Goal: Task Accomplishment & Management: Manage account settings

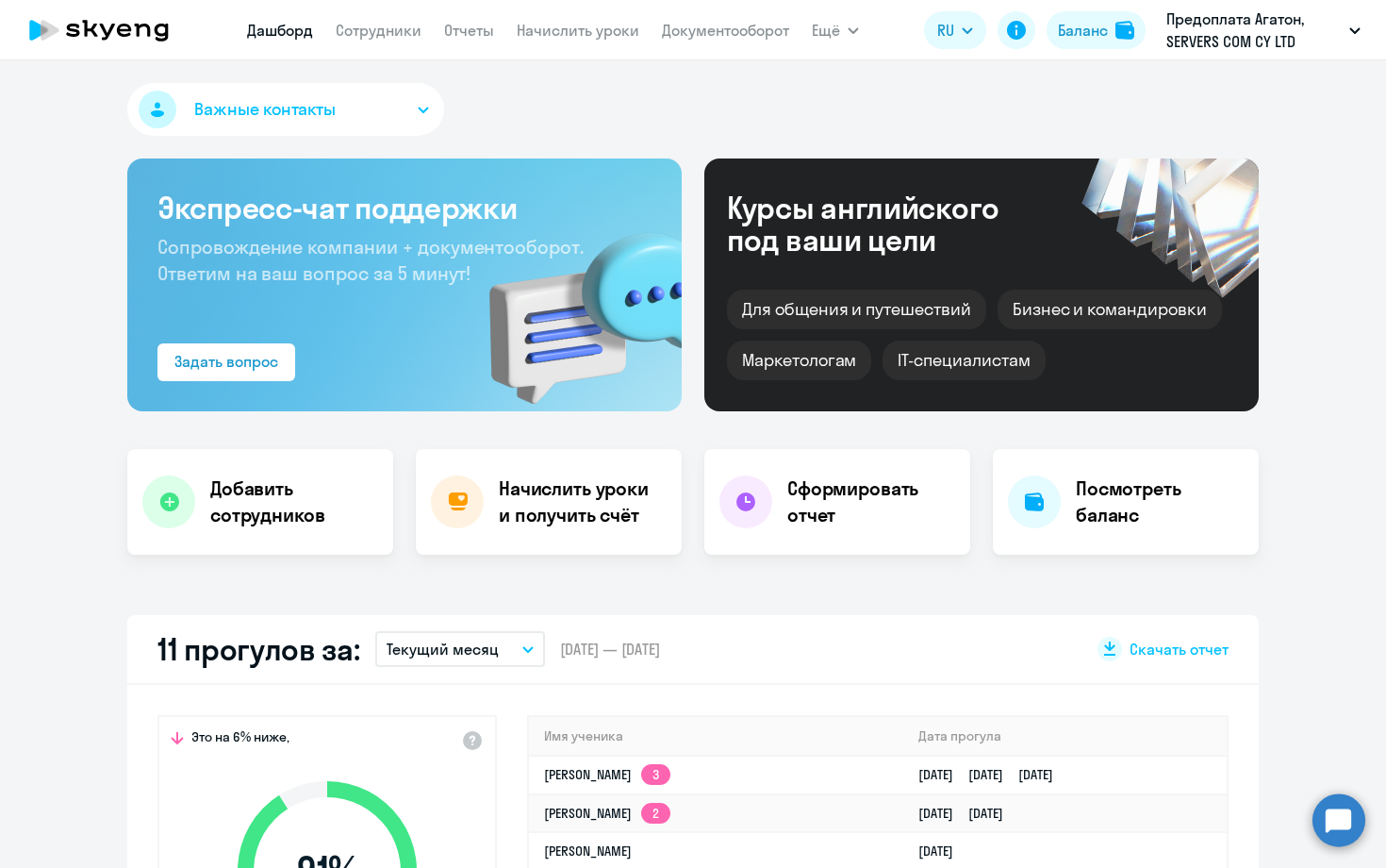
select select "30"
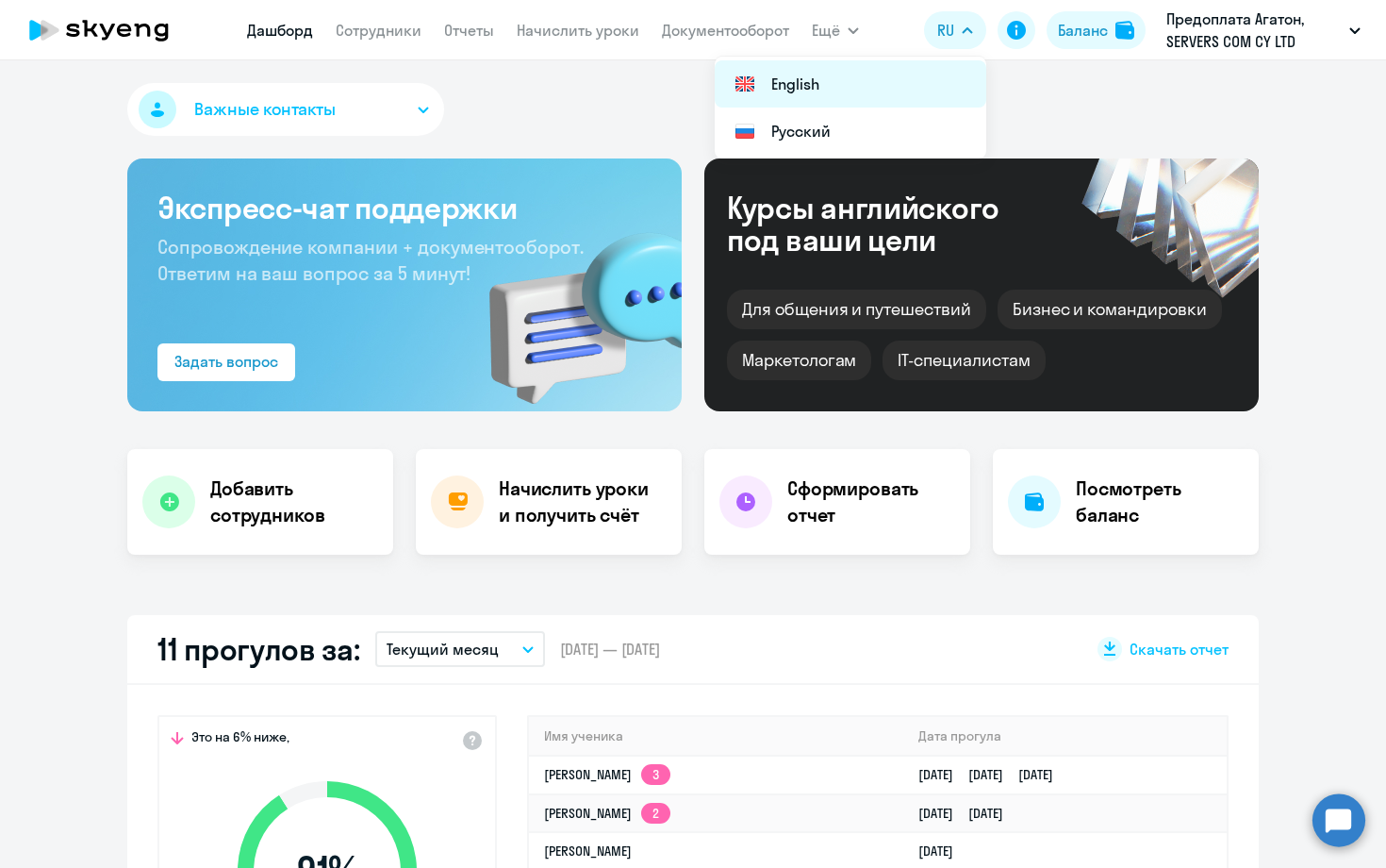
click at [902, 75] on li "English" at bounding box center [850, 84] width 272 height 47
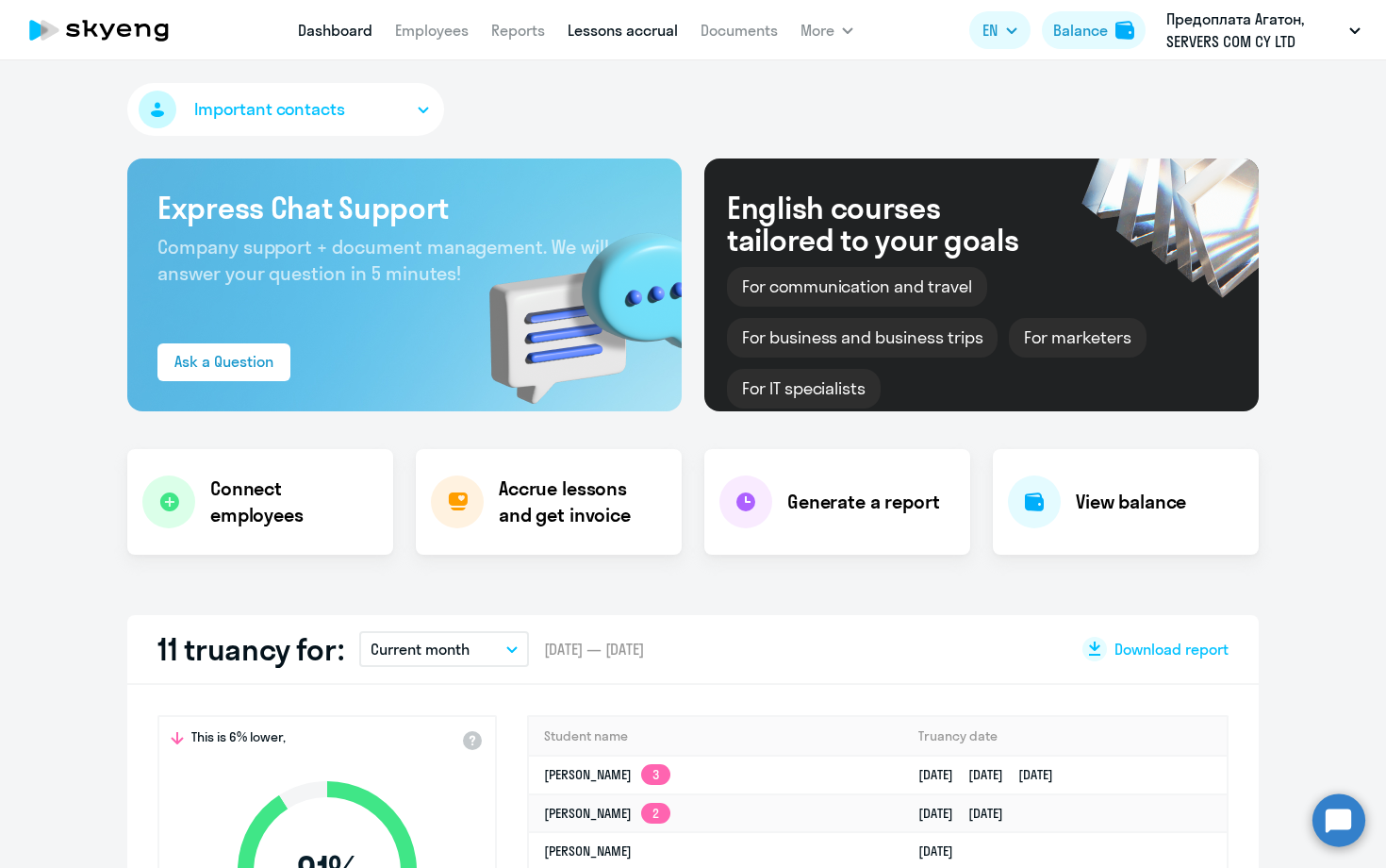
click at [603, 32] on link "Lessons accrual" at bounding box center [623, 30] width 111 height 19
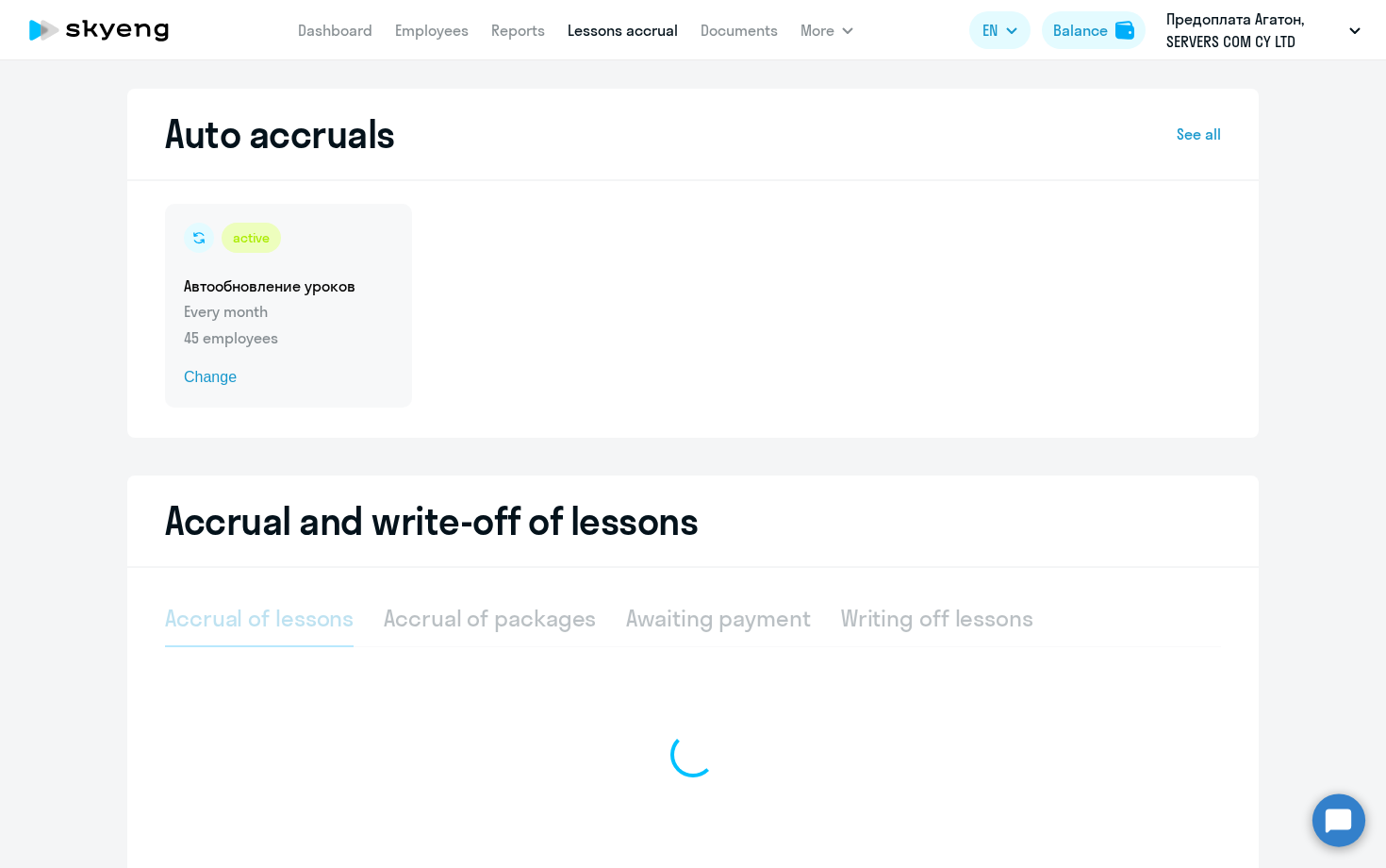
select select "10"
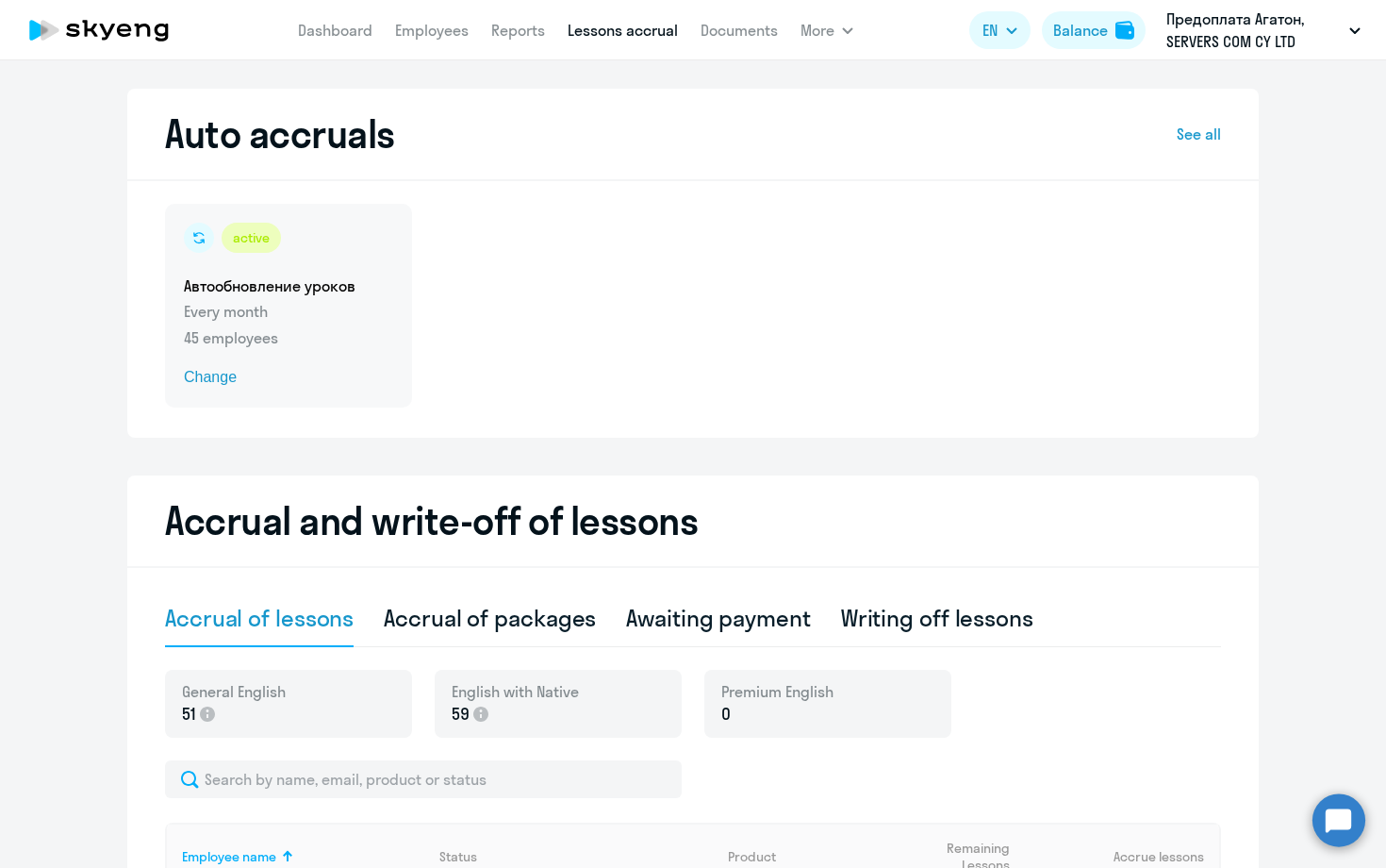
click at [266, 311] on p "Every month" at bounding box center [289, 310] width 210 height 23
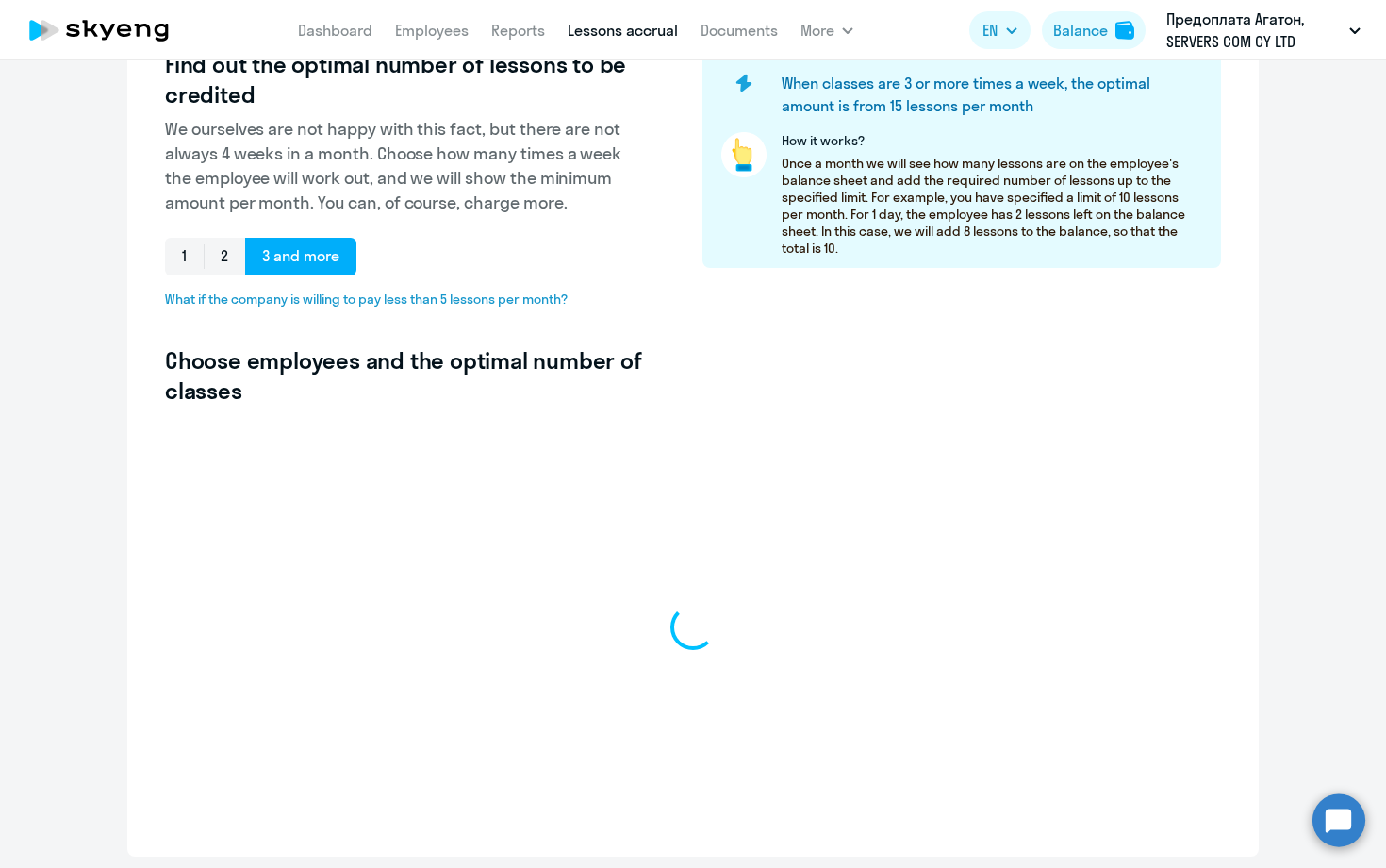
select select "10"
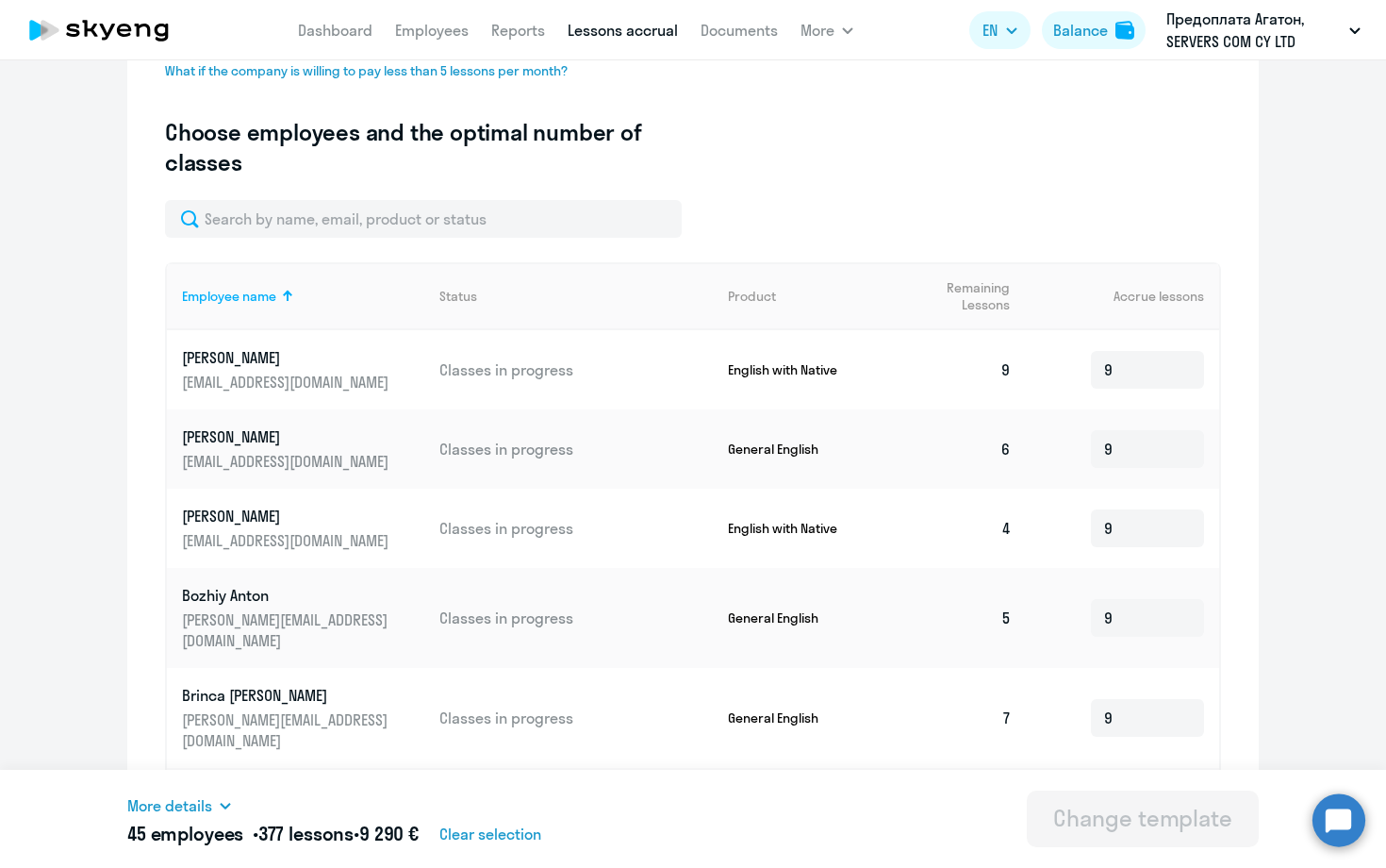
scroll to position [542, 0]
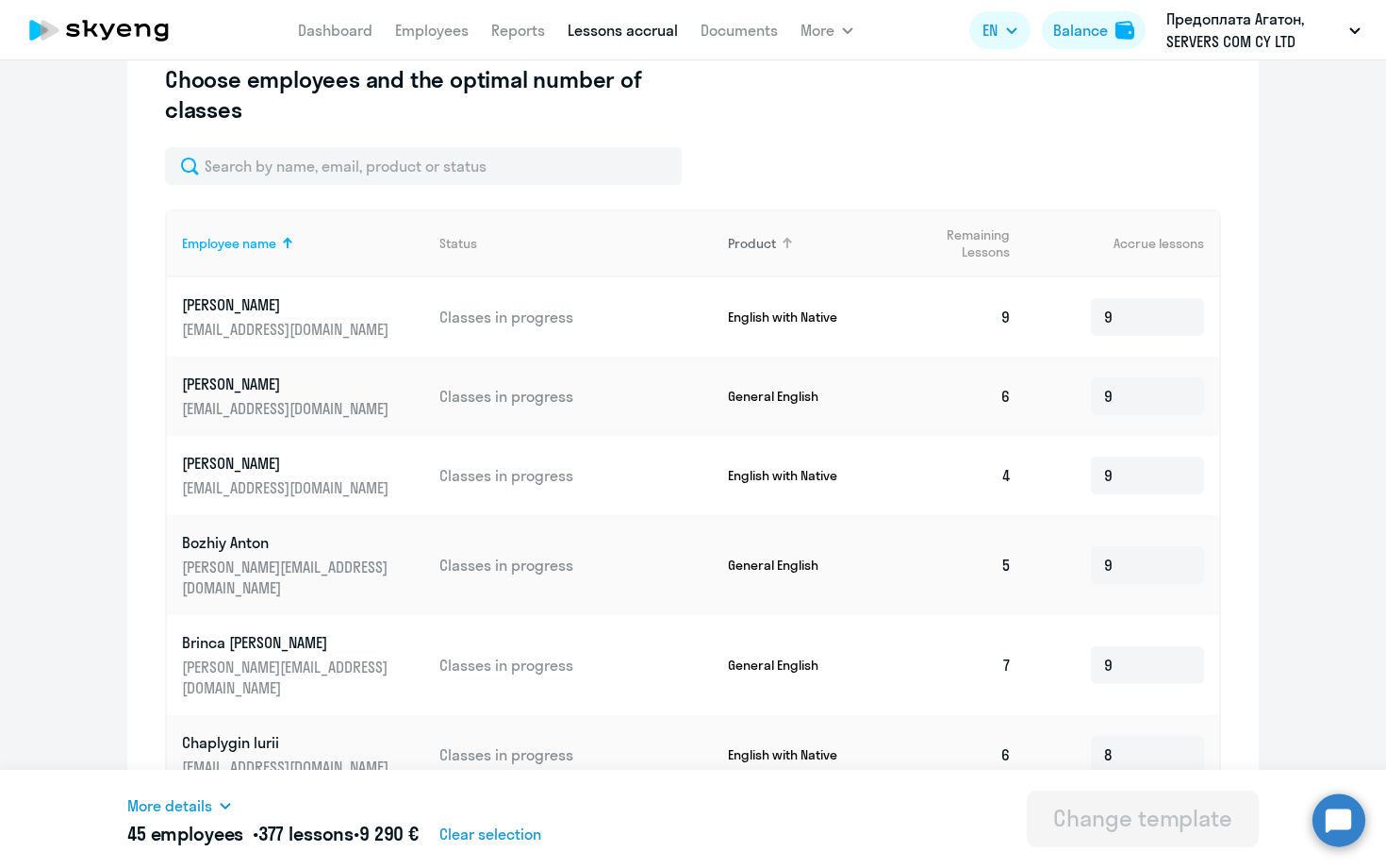
click at [783, 242] on div at bounding box center [787, 242] width 11 height 11
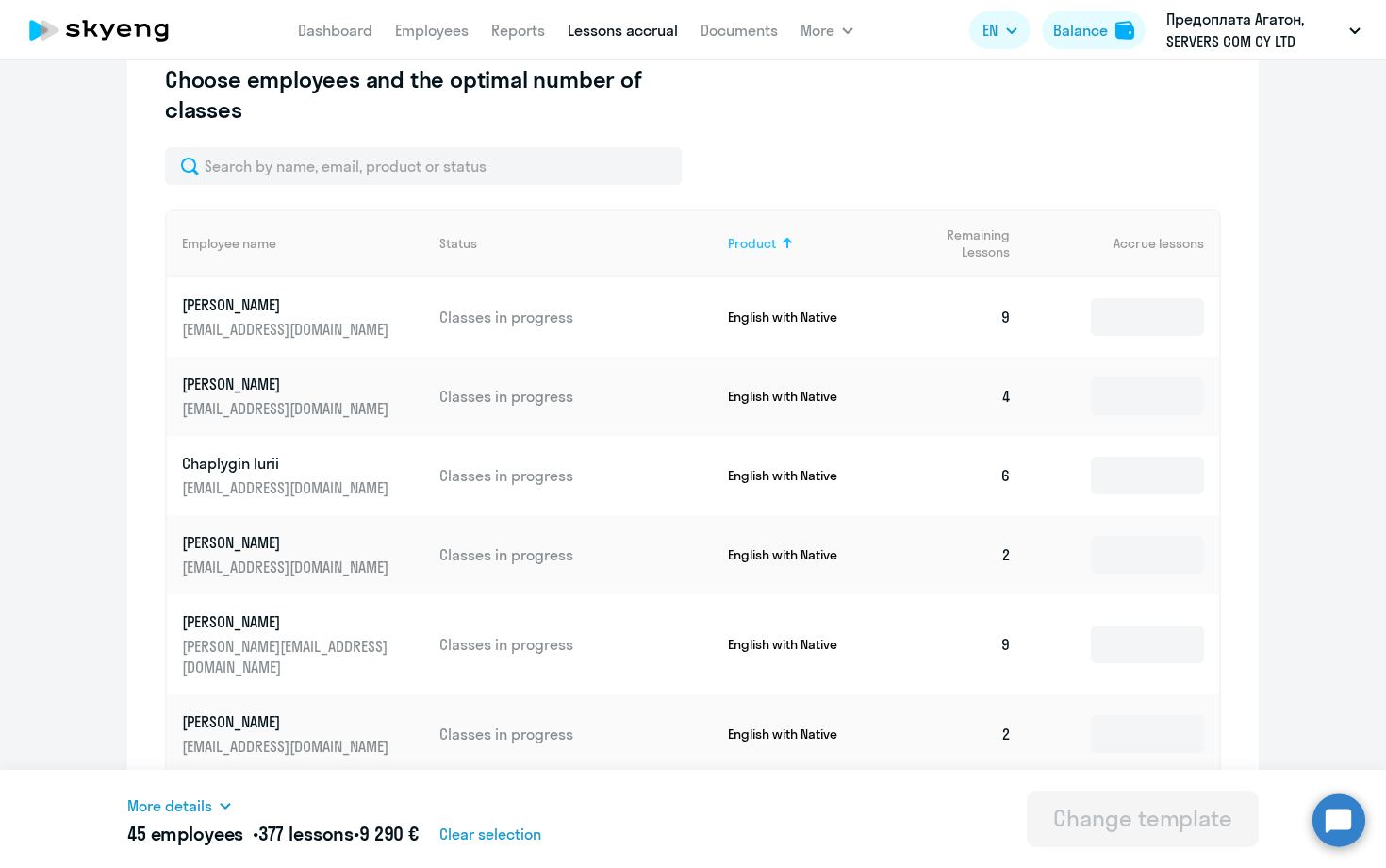
type input "9"
type input "8"
type input "5"
type input "10"
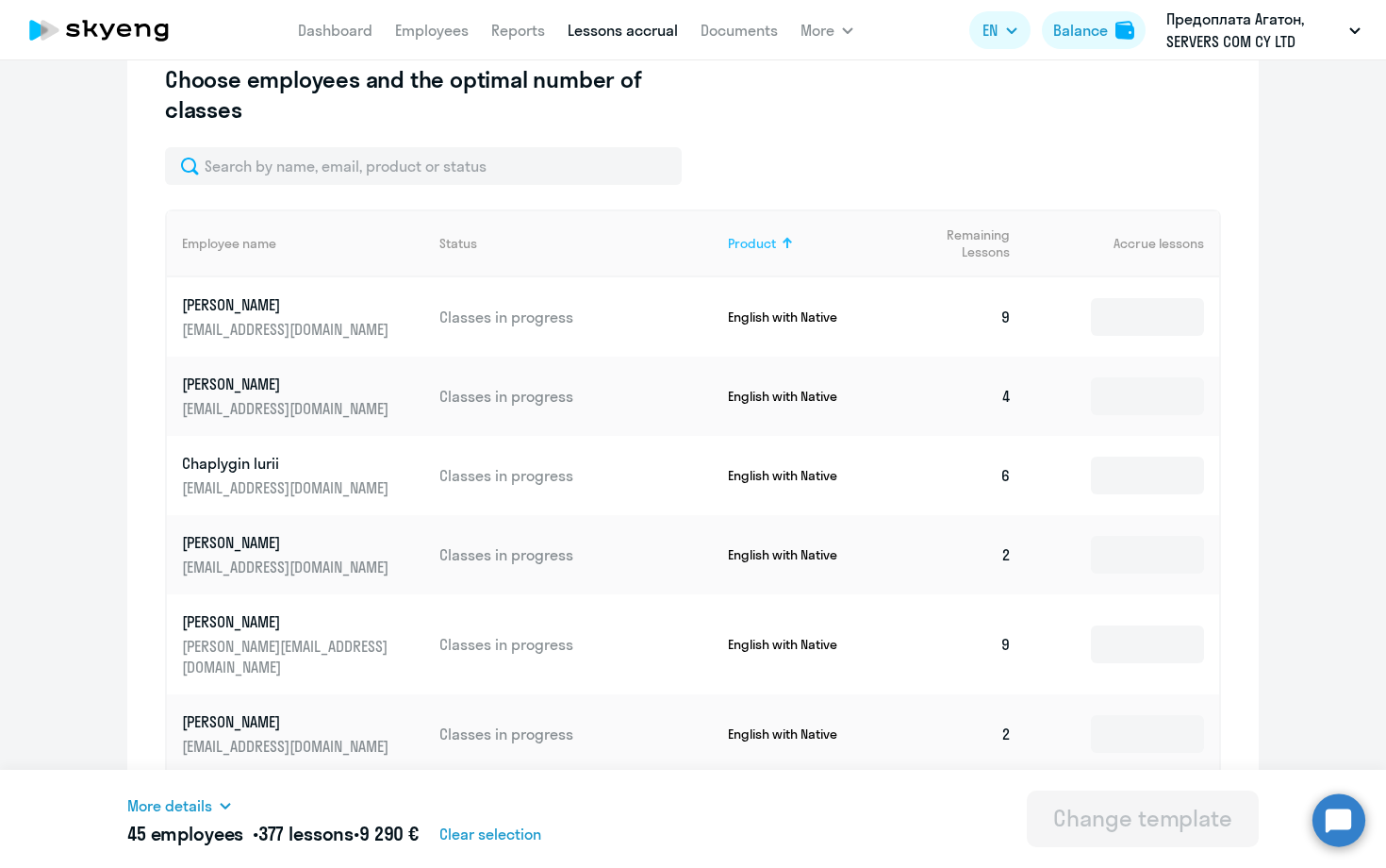
type input "5"
type input "16"
type input "5"
type input "9"
type input "5"
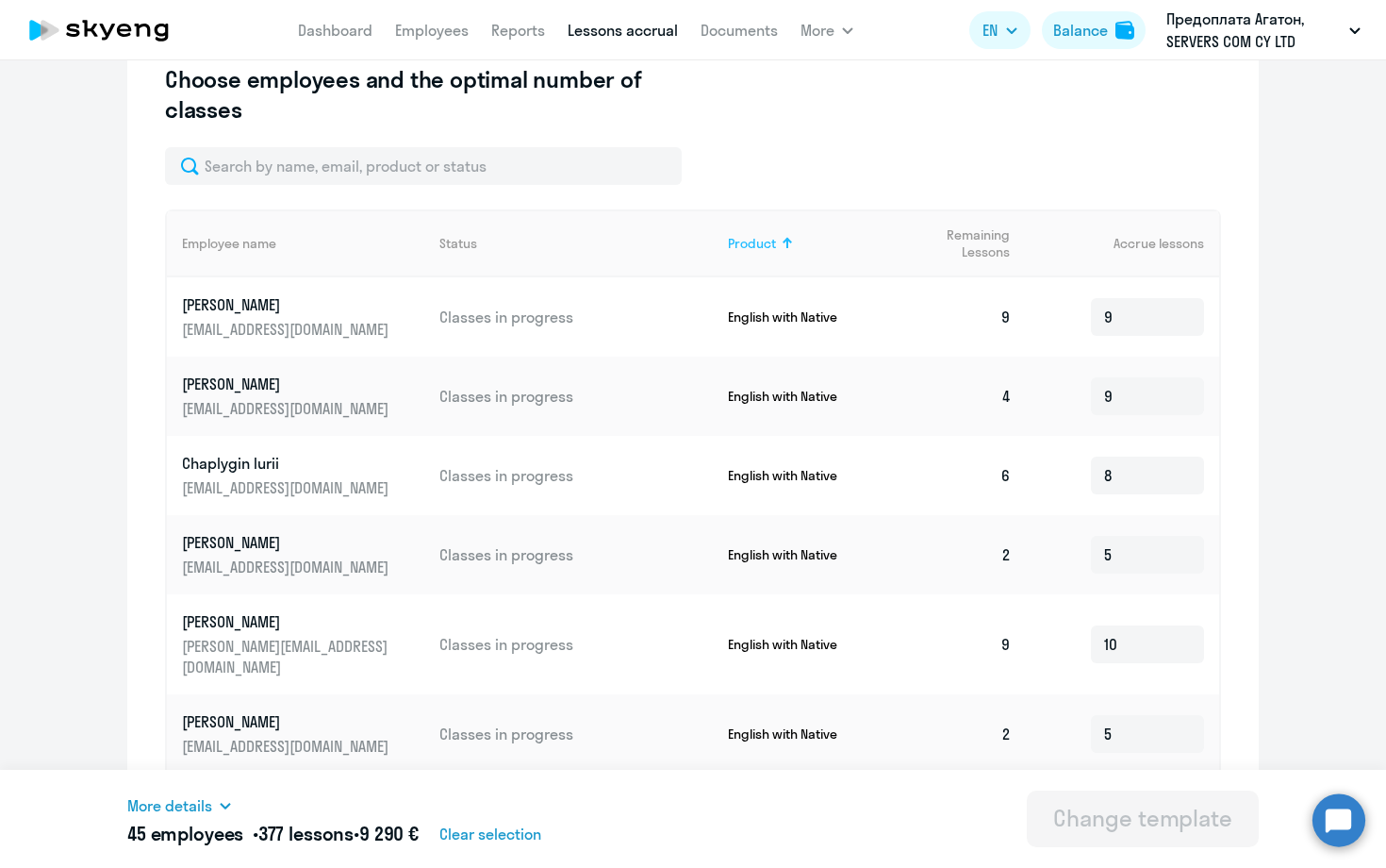
click at [783, 242] on div at bounding box center [787, 242] width 11 height 11
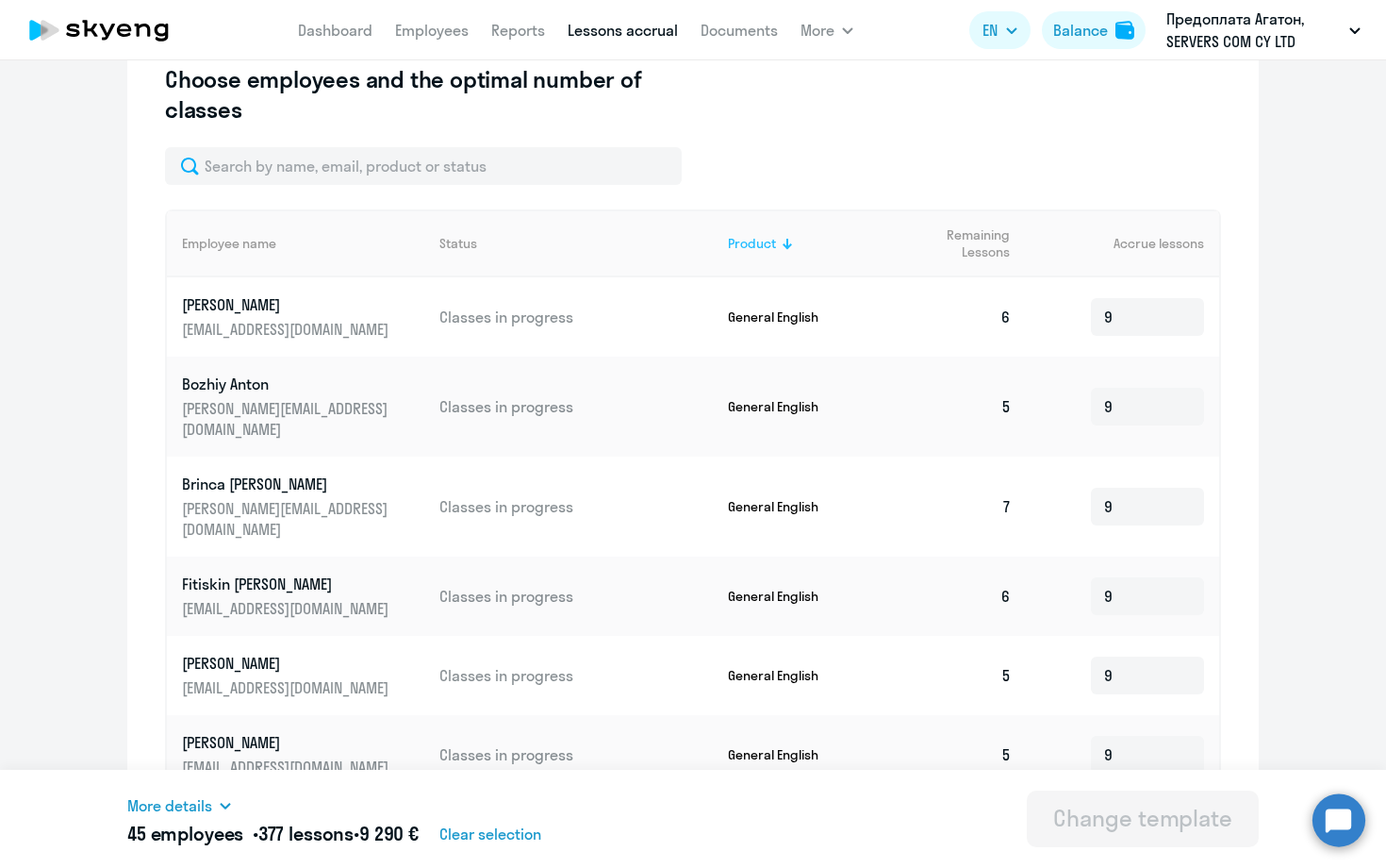
click at [783, 242] on div at bounding box center [787, 242] width 11 height 11
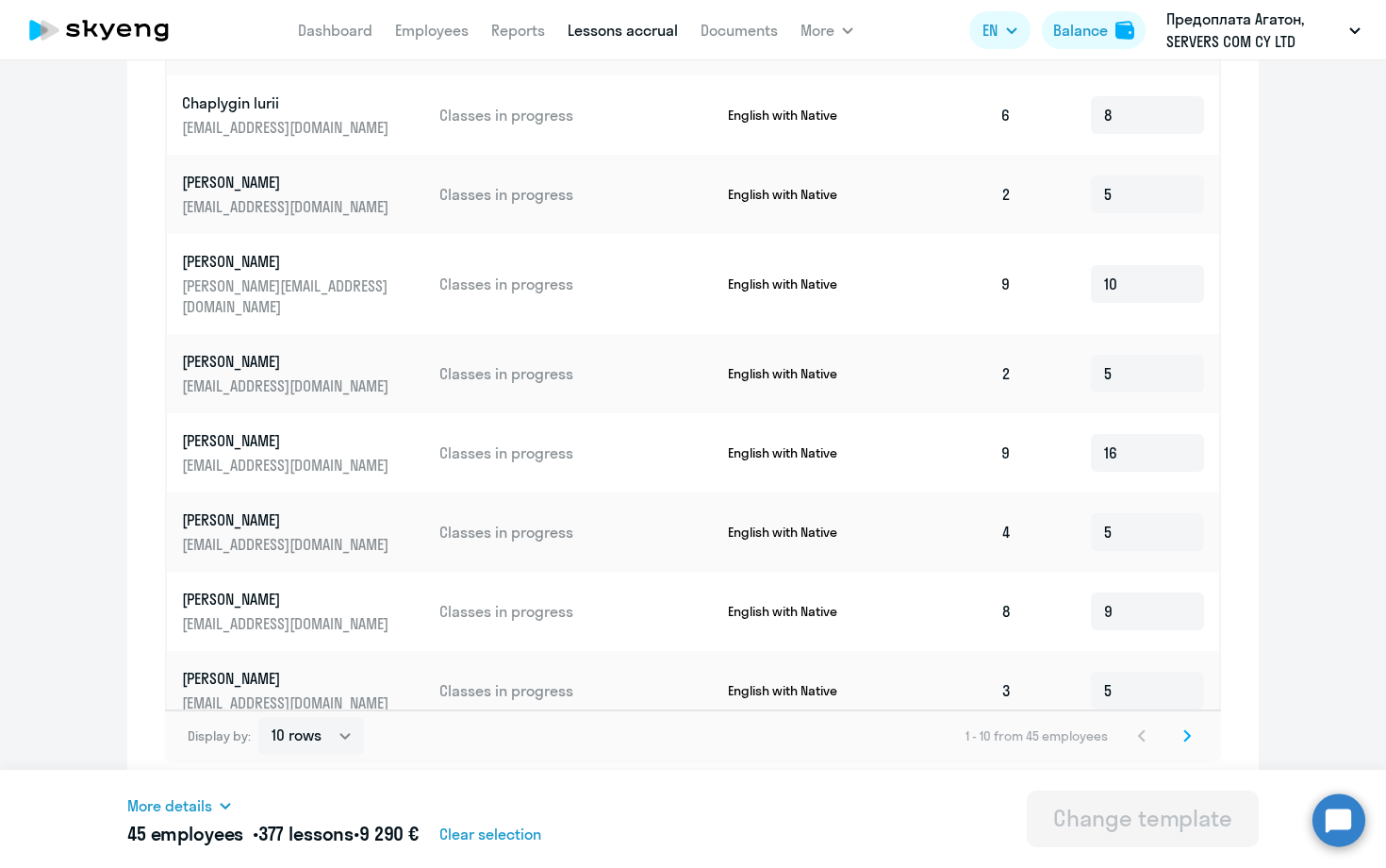
scroll to position [902, 0]
click at [1186, 739] on icon at bounding box center [1187, 735] width 6 height 10
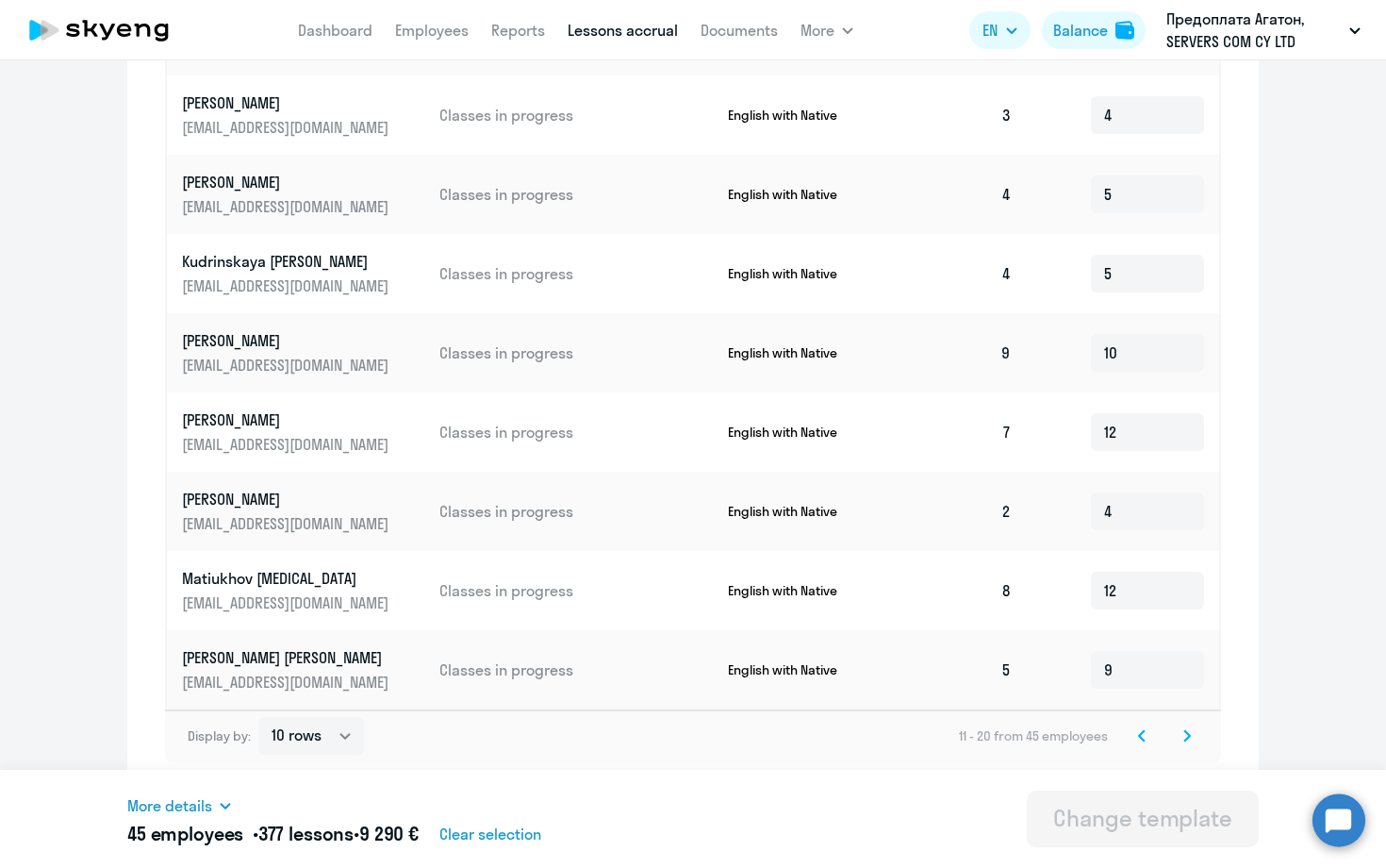
click at [1188, 732] on icon at bounding box center [1187, 735] width 8 height 13
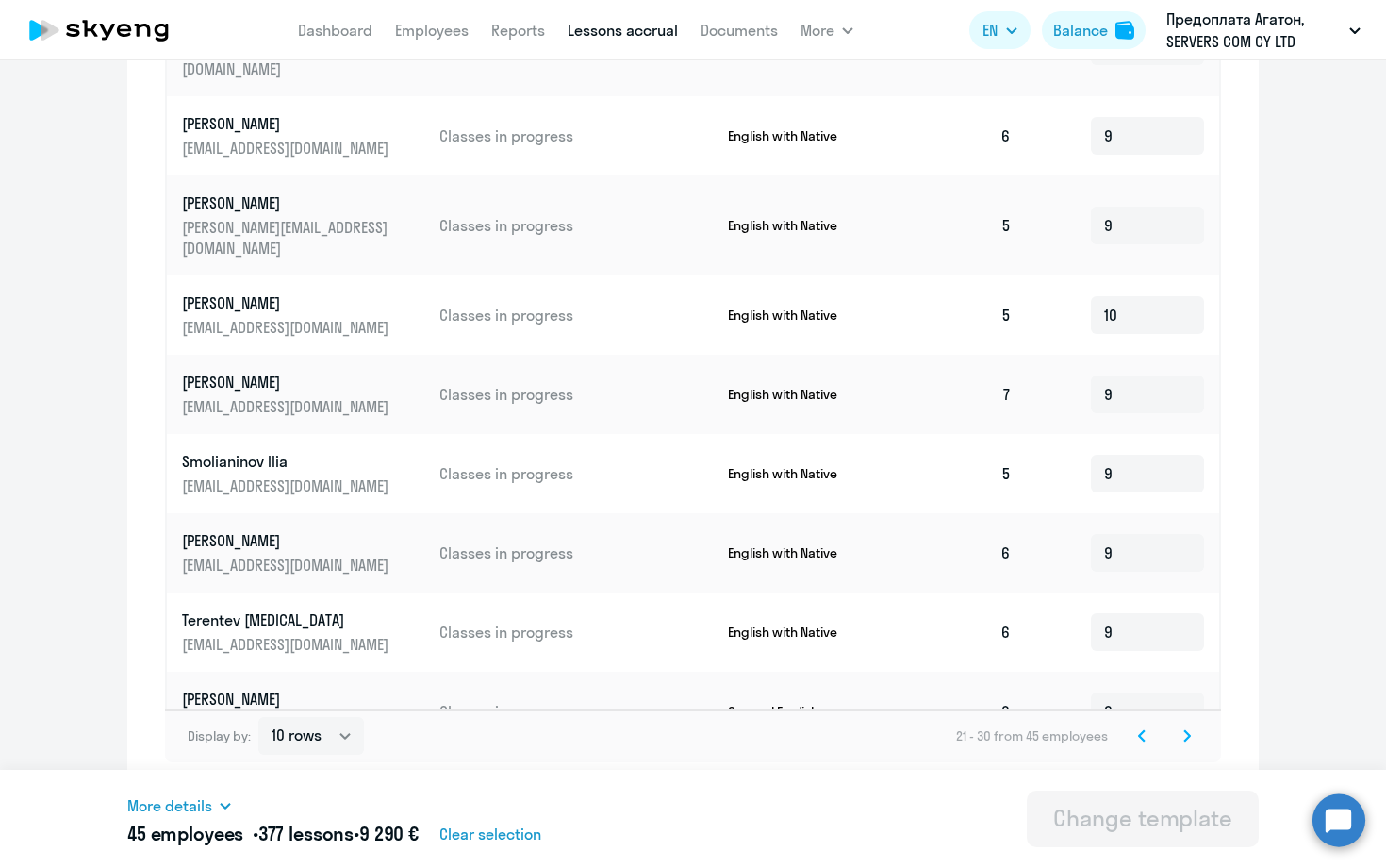
click at [1188, 732] on icon at bounding box center [1187, 735] width 8 height 13
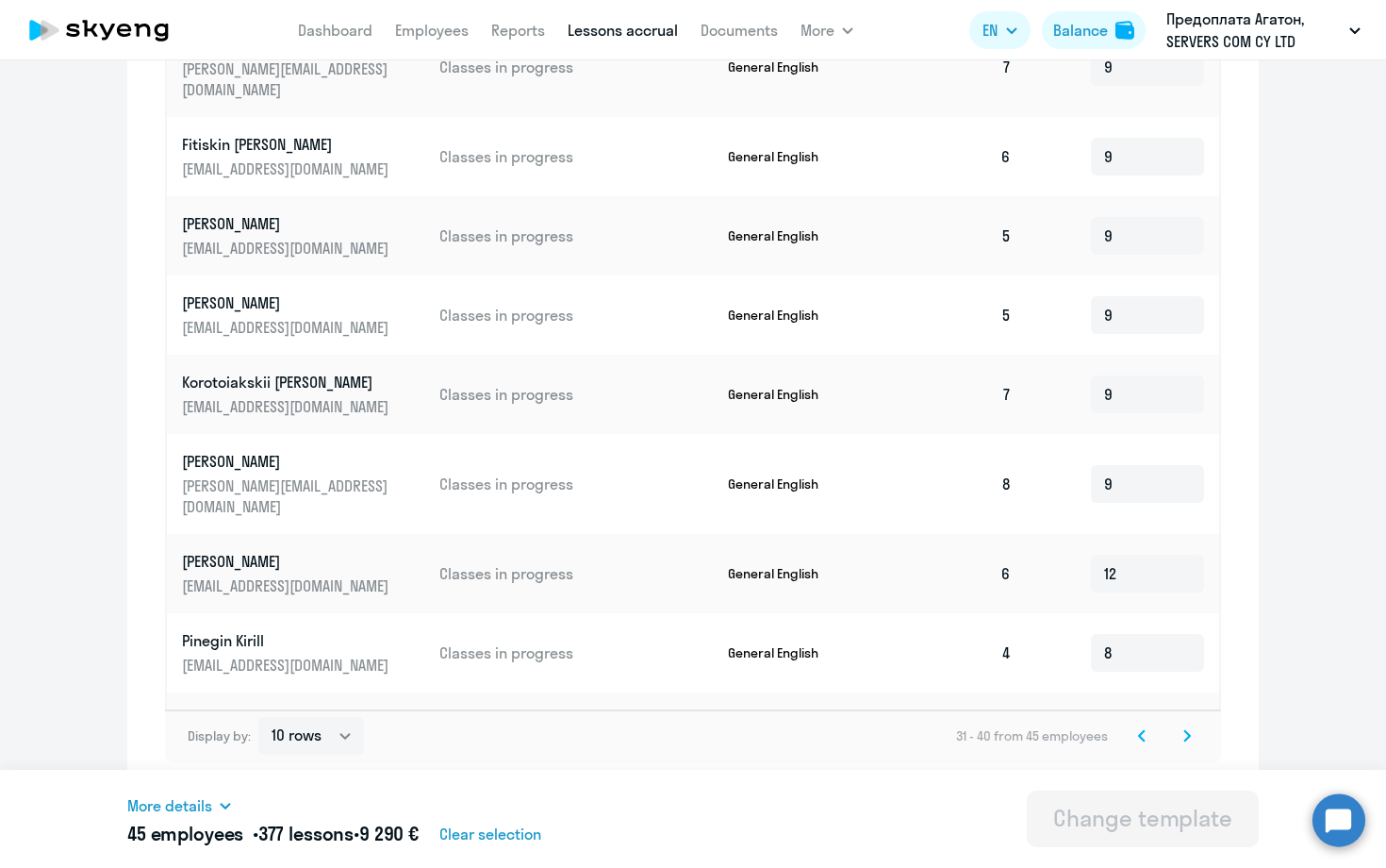
click at [1188, 732] on icon at bounding box center [1187, 735] width 8 height 13
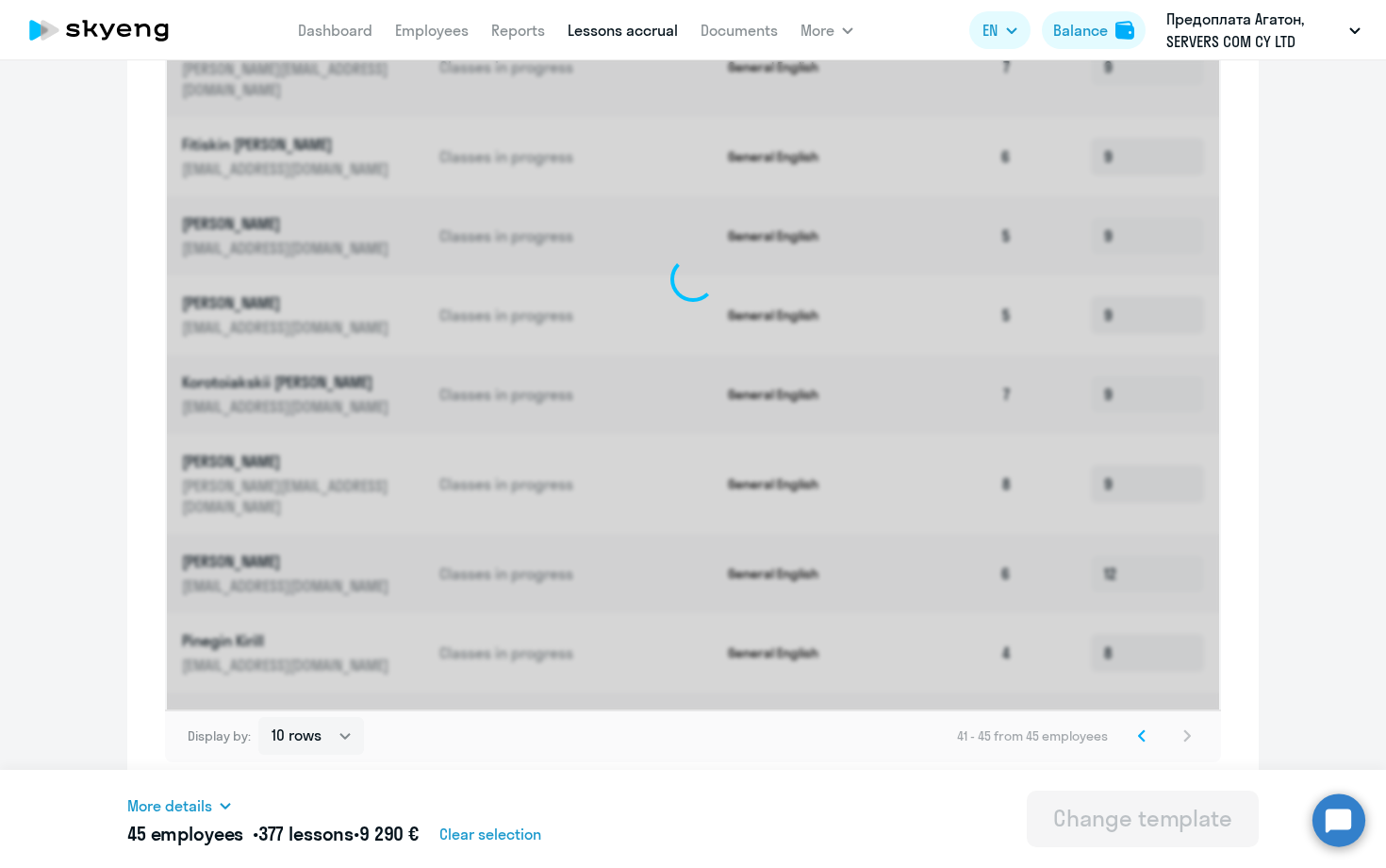
scroll to position [505, 0]
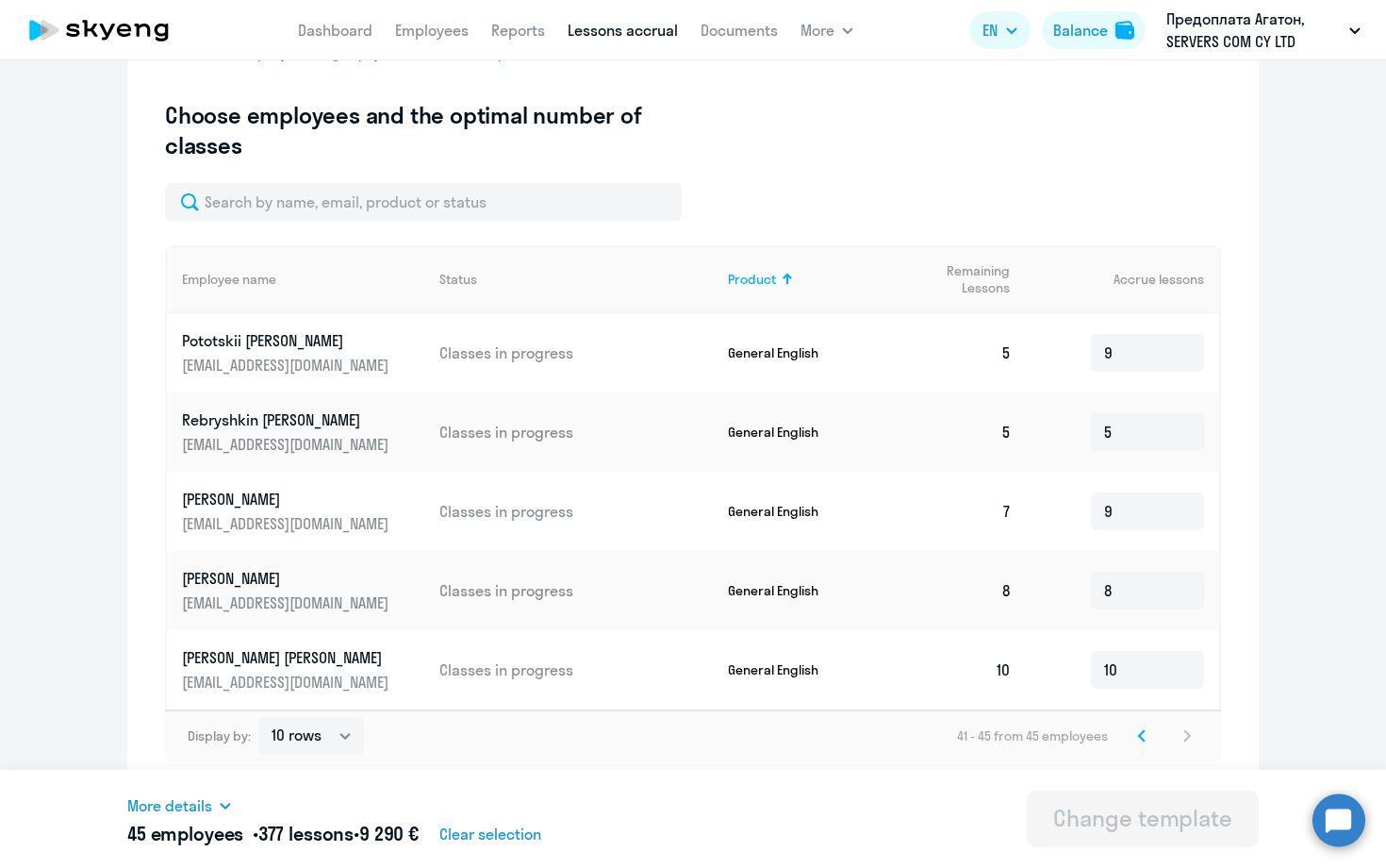
click at [1135, 730] on svg-icon at bounding box center [1142, 736] width 23 height 23
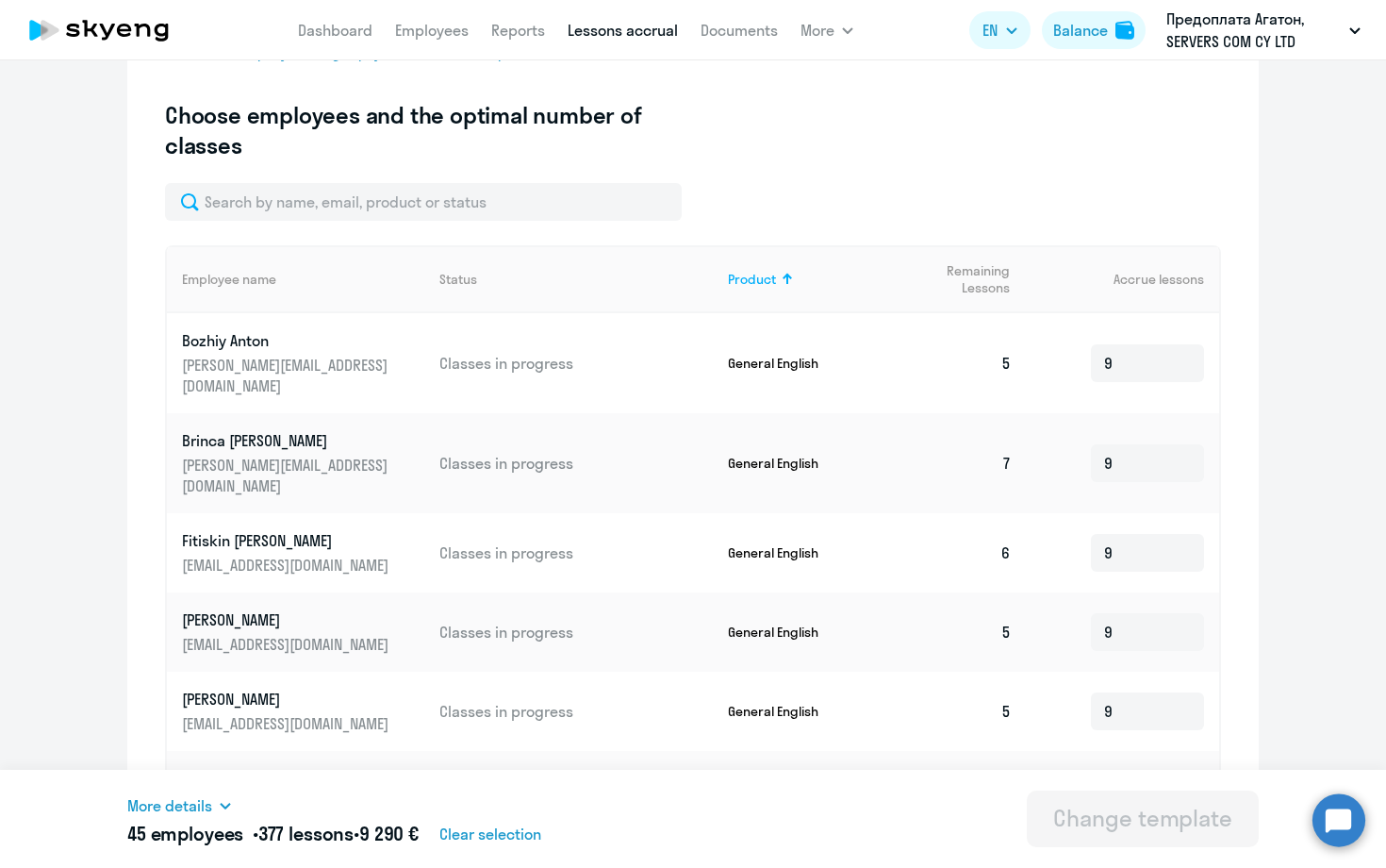
click at [1135, 771] on input "9" at bounding box center [1148, 790] width 113 height 38
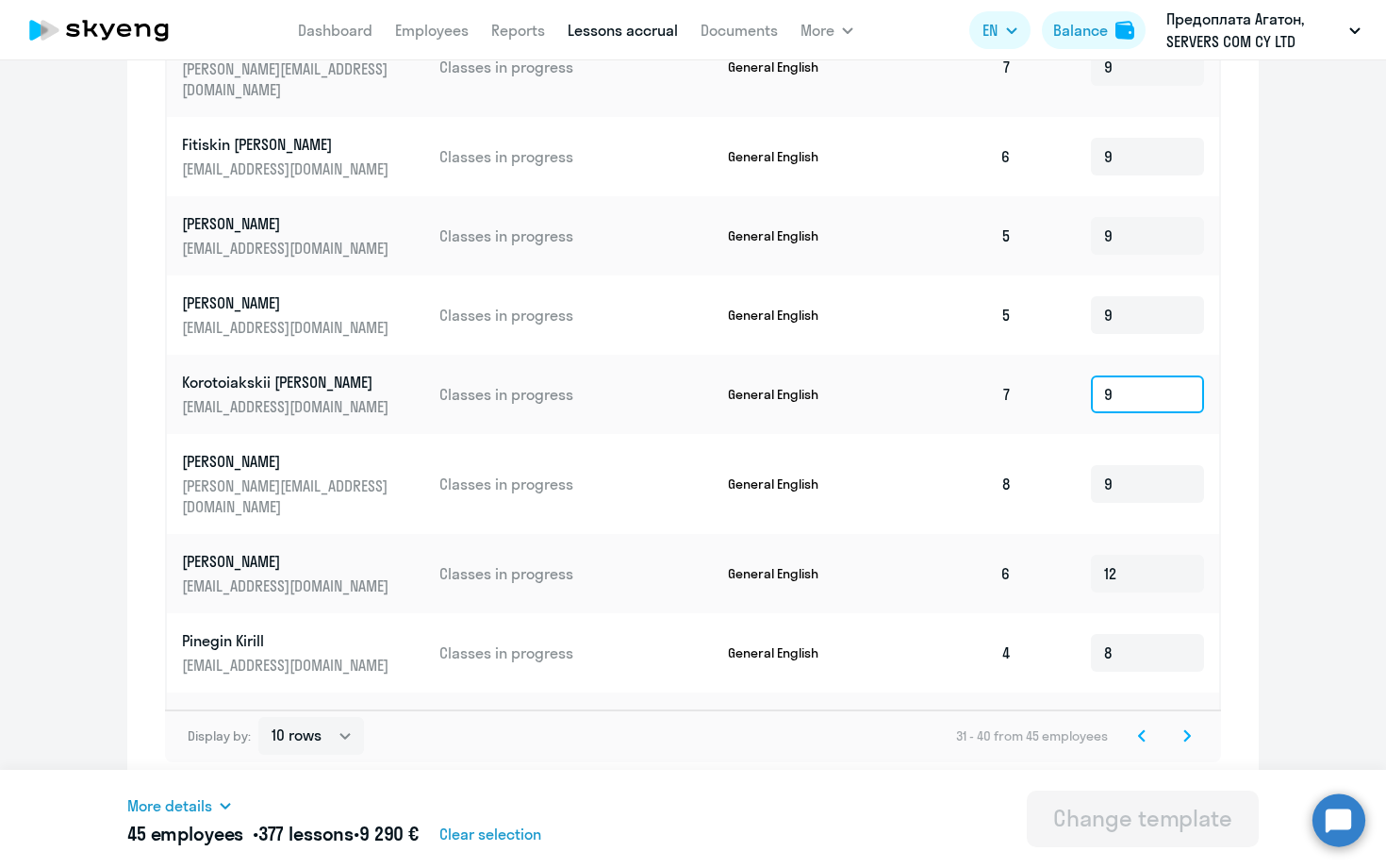
scroll to position [902, 0]
click at [1139, 736] on icon at bounding box center [1142, 735] width 6 height 10
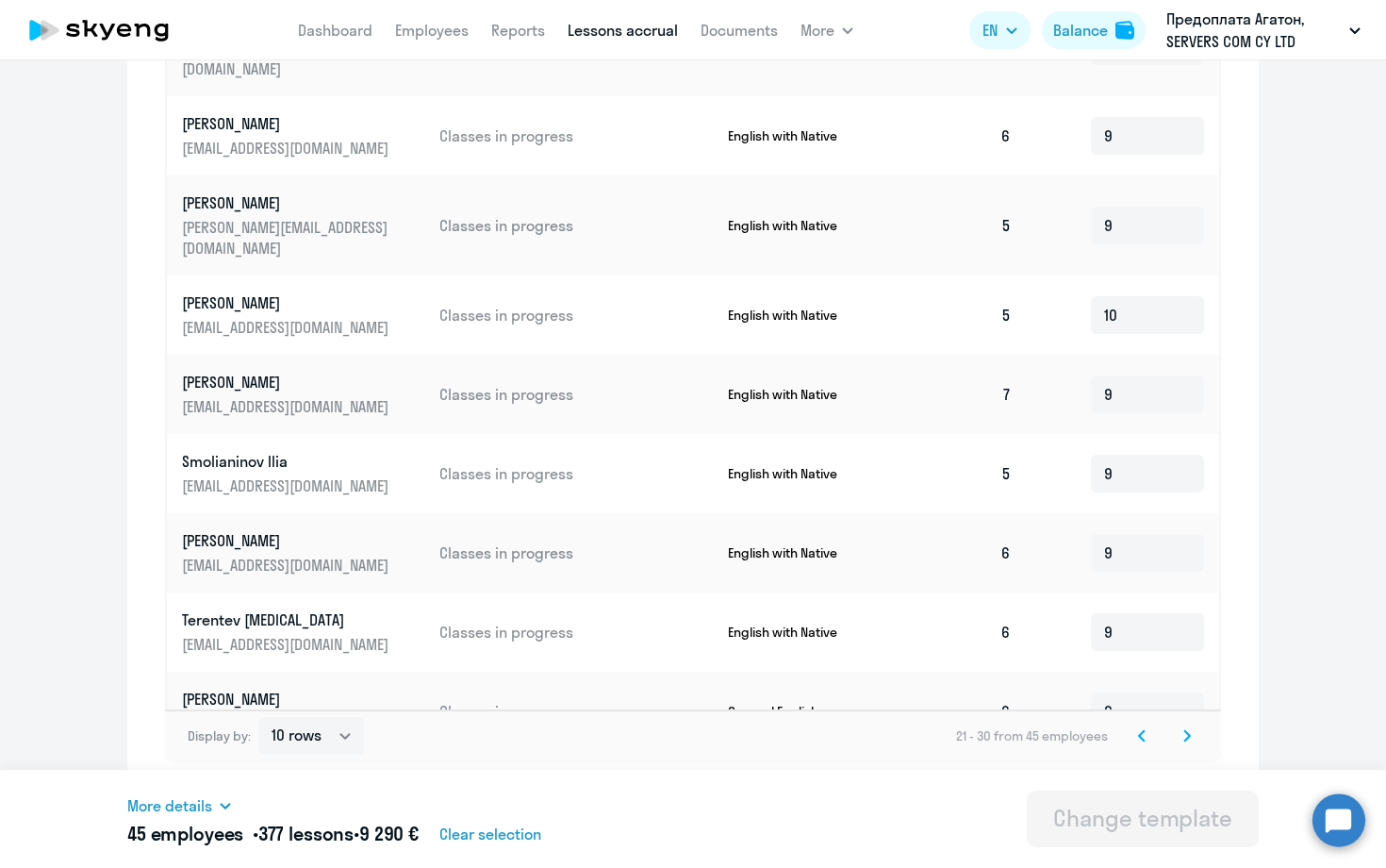
click at [1139, 736] on icon at bounding box center [1142, 735] width 6 height 10
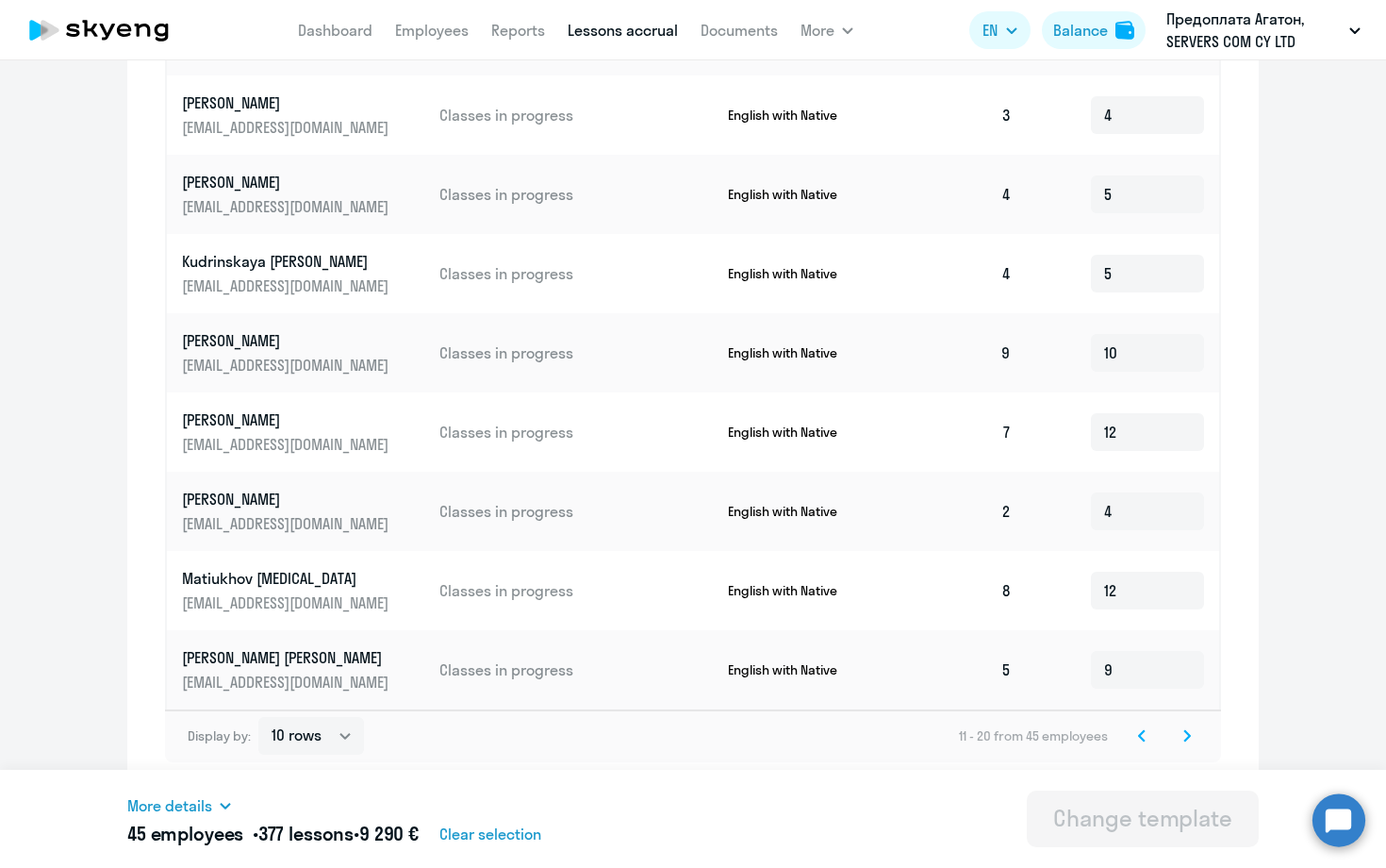
click at [1139, 736] on icon at bounding box center [1142, 735] width 6 height 10
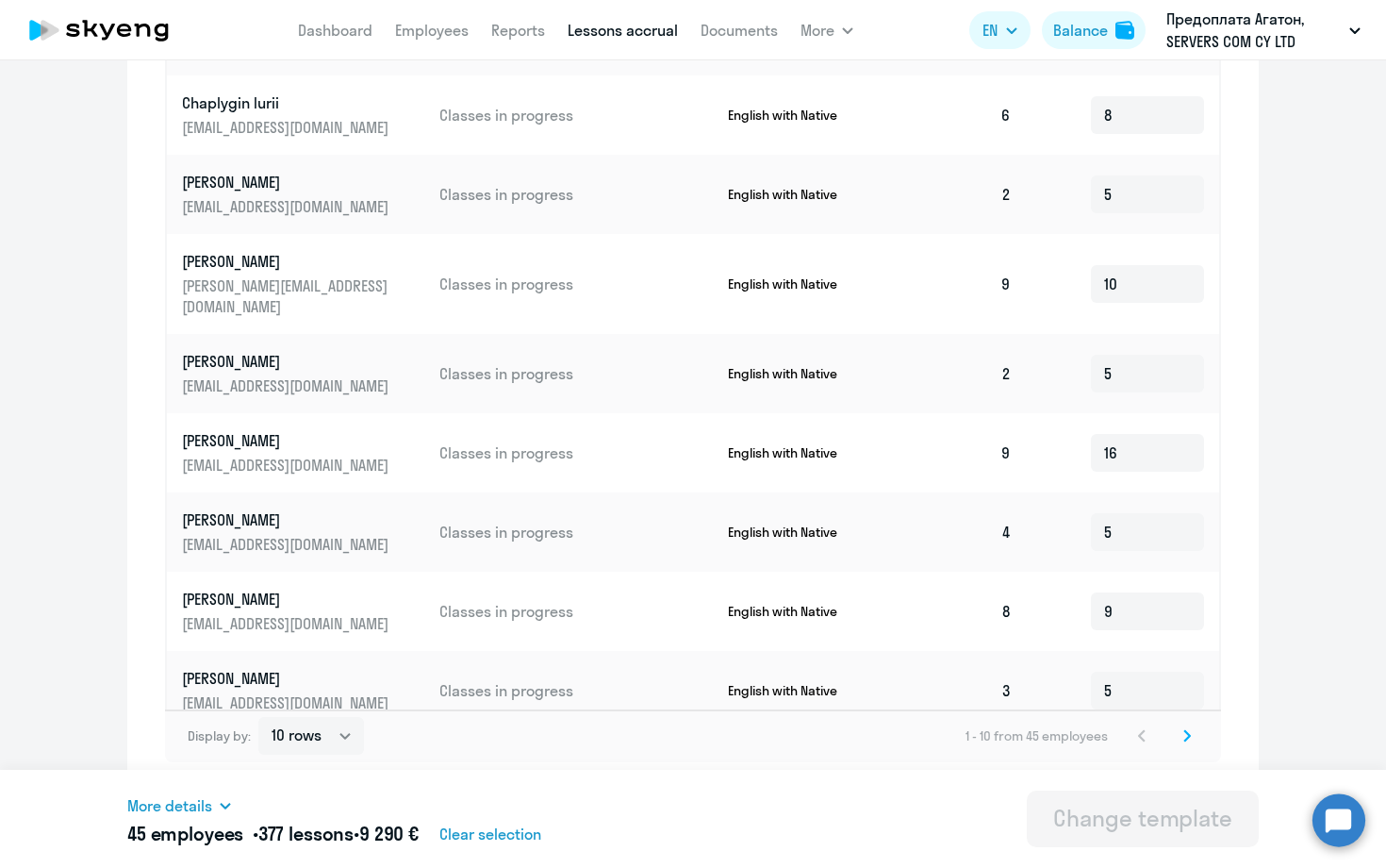
click at [1189, 738] on icon at bounding box center [1187, 735] width 6 height 10
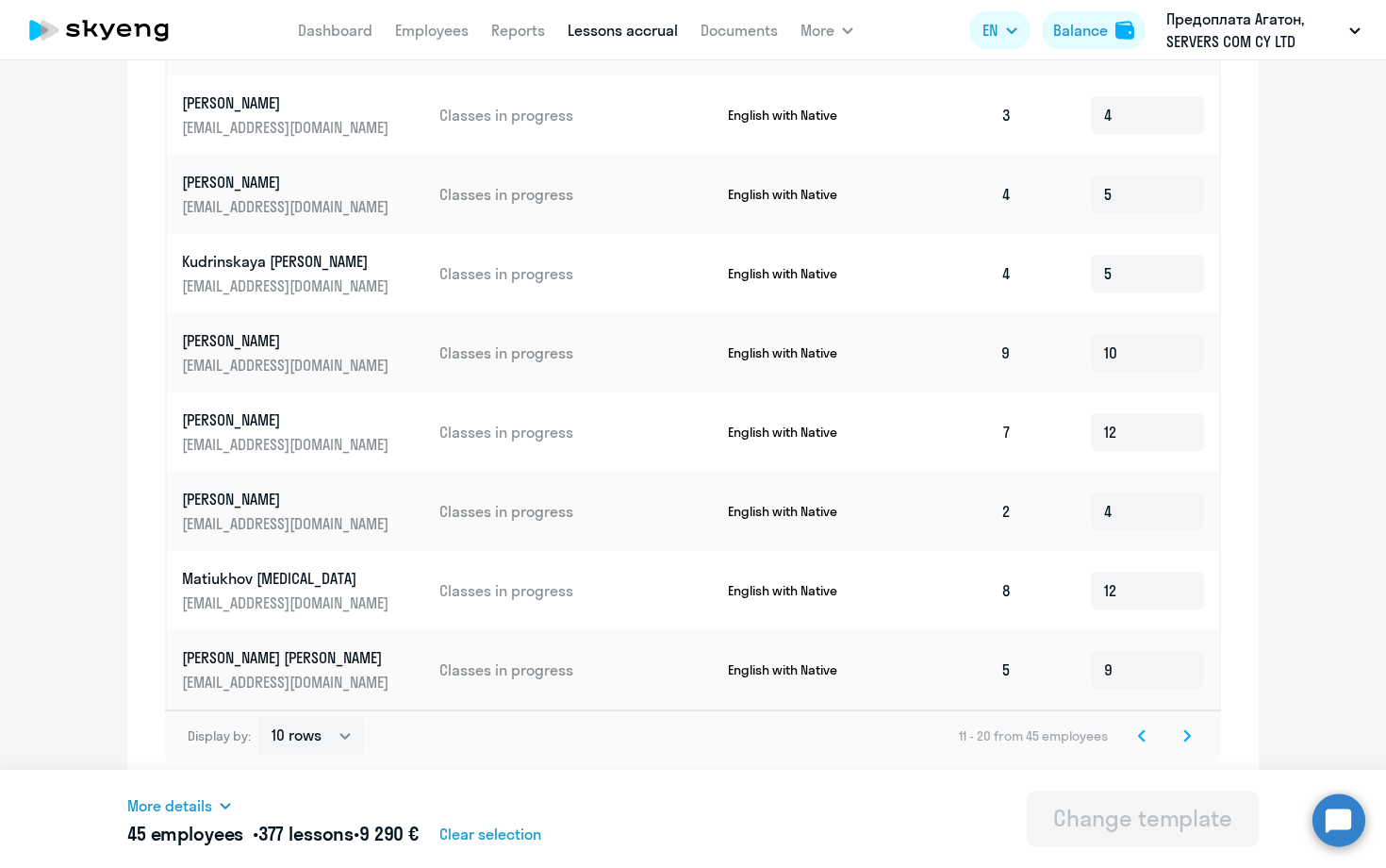
click at [1185, 736] on icon at bounding box center [1187, 735] width 8 height 13
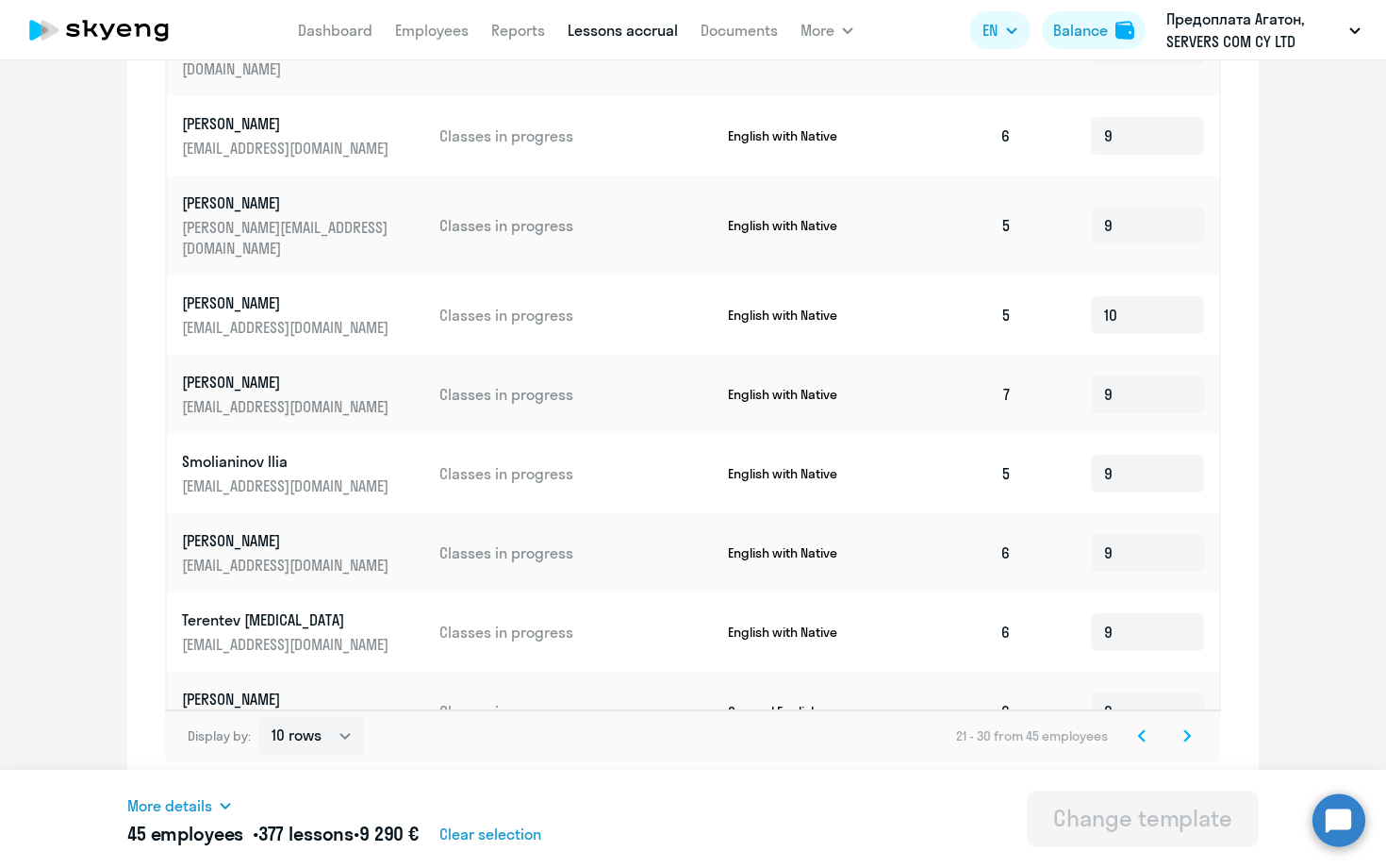
click at [1200, 740] on div "Display by: 10 rows 30 rows 50 rows 21 - 30 from 45 employees" at bounding box center [693, 735] width 1057 height 52
click at [1193, 736] on svg-icon at bounding box center [1187, 736] width 23 height 23
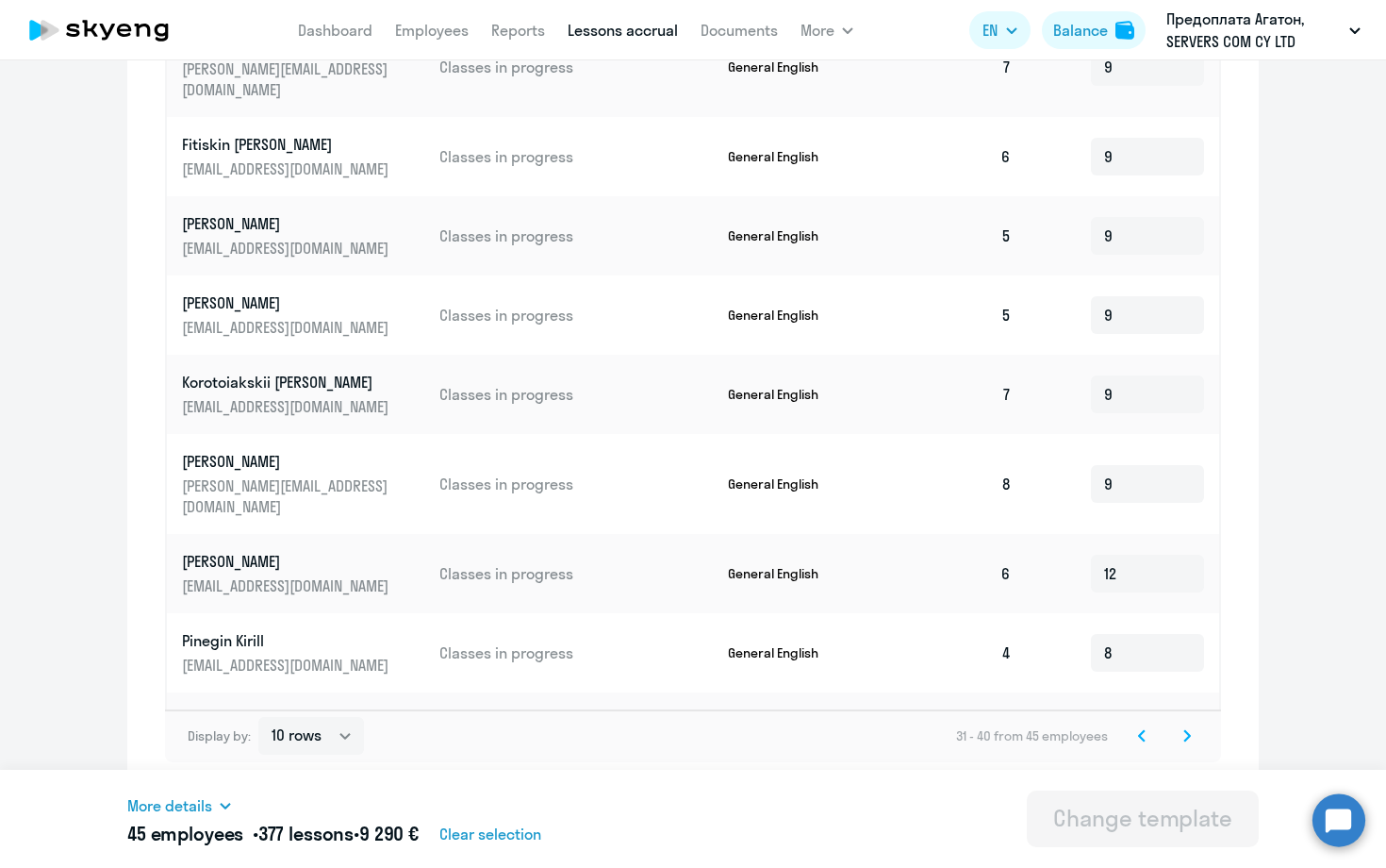
click at [1186, 738] on icon at bounding box center [1187, 735] width 8 height 13
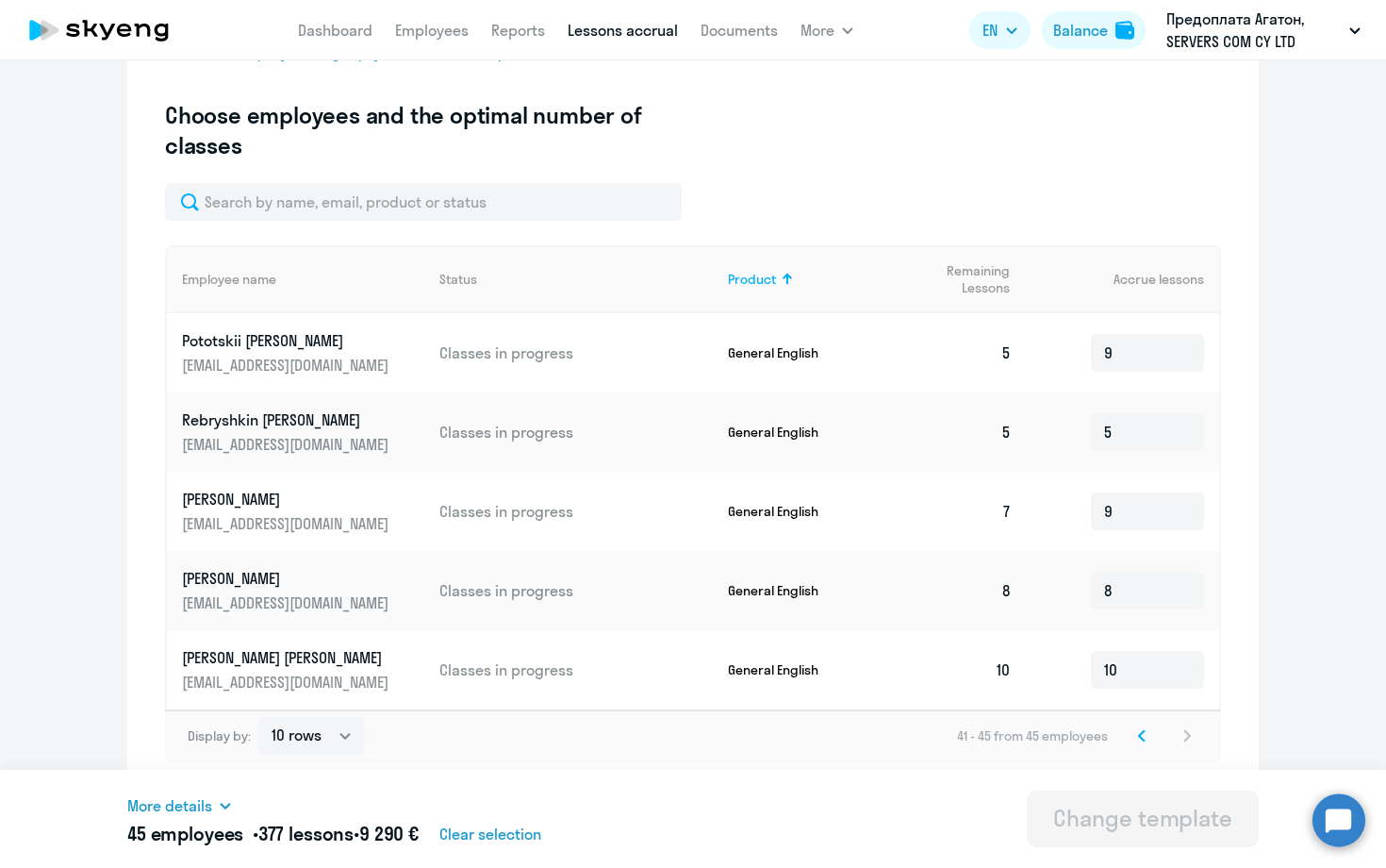
scroll to position [505, 0]
click at [1150, 737] on svg-icon at bounding box center [1142, 736] width 23 height 23
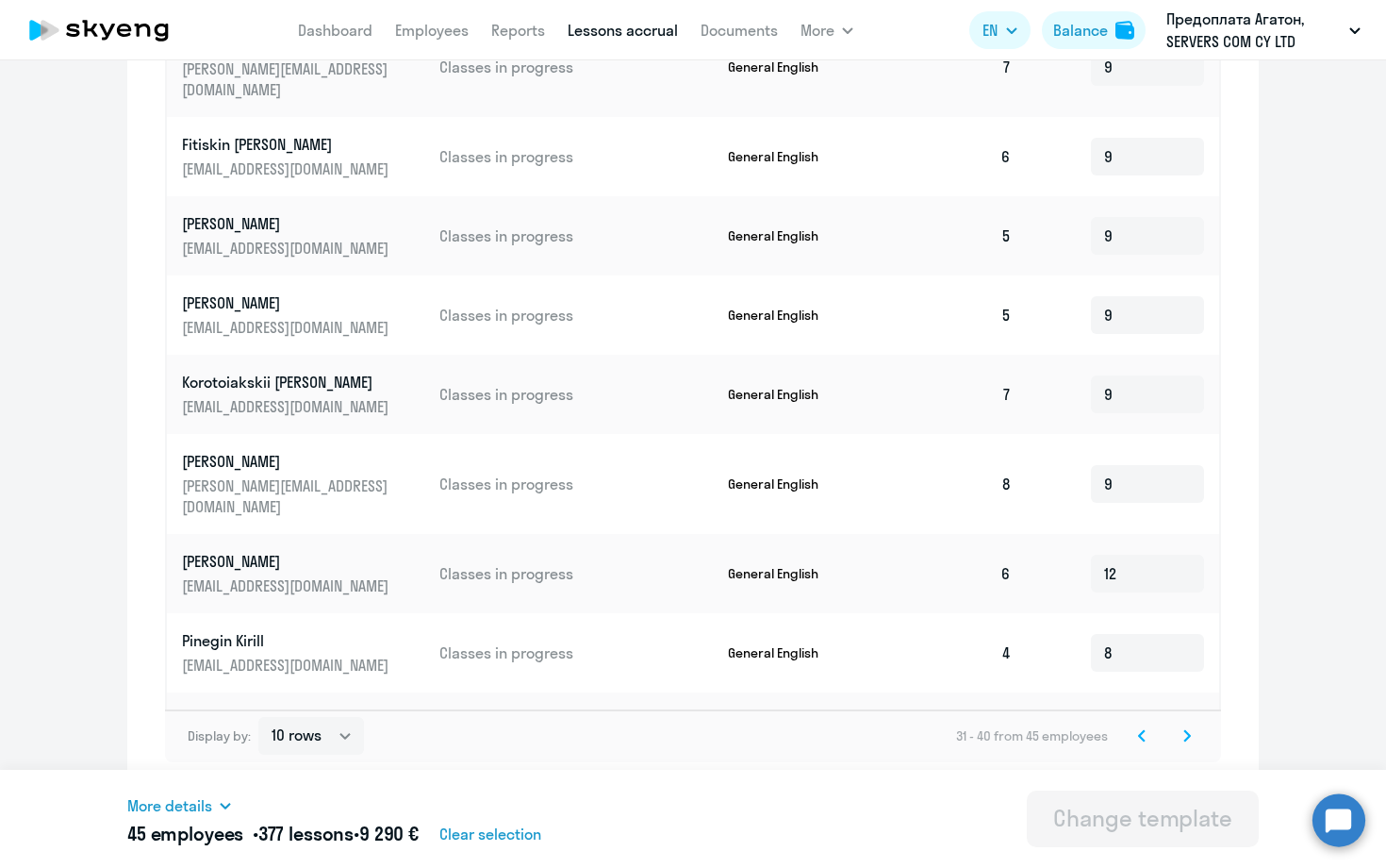
scroll to position [902, 0]
click at [1150, 737] on svg-icon at bounding box center [1142, 736] width 23 height 23
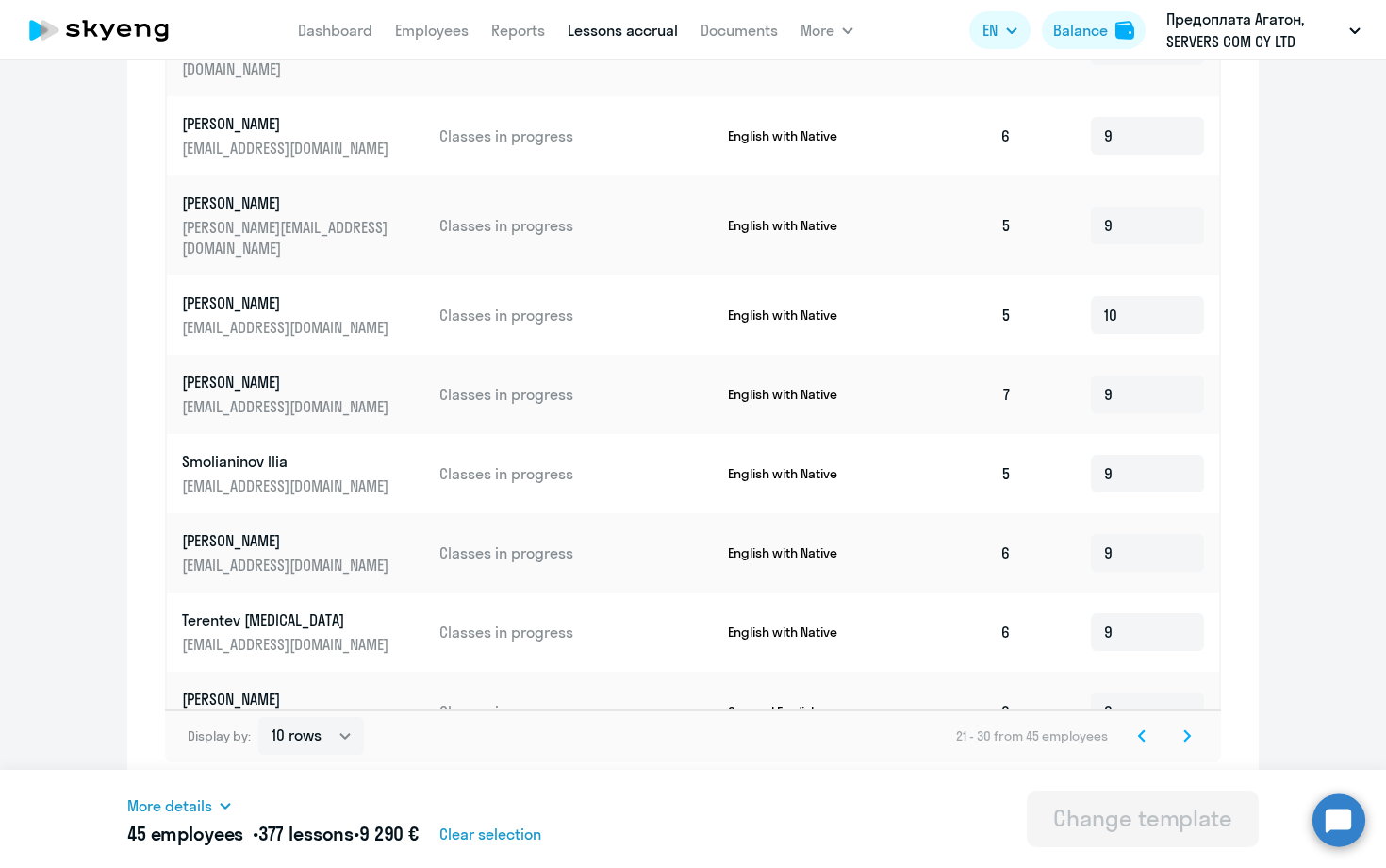
click at [1150, 737] on svg-icon at bounding box center [1142, 736] width 23 height 23
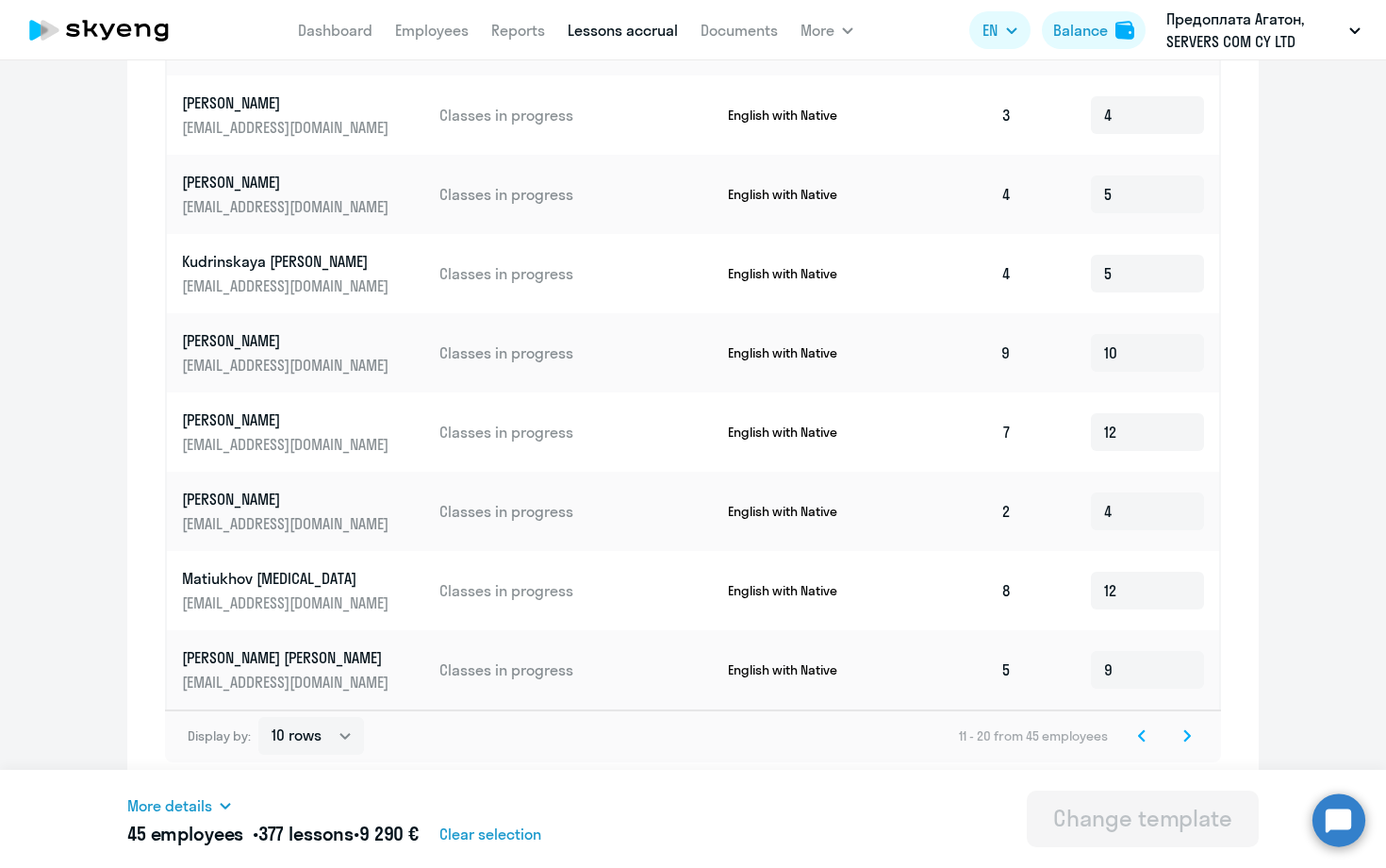
click at [1150, 737] on svg-icon at bounding box center [1142, 736] width 23 height 23
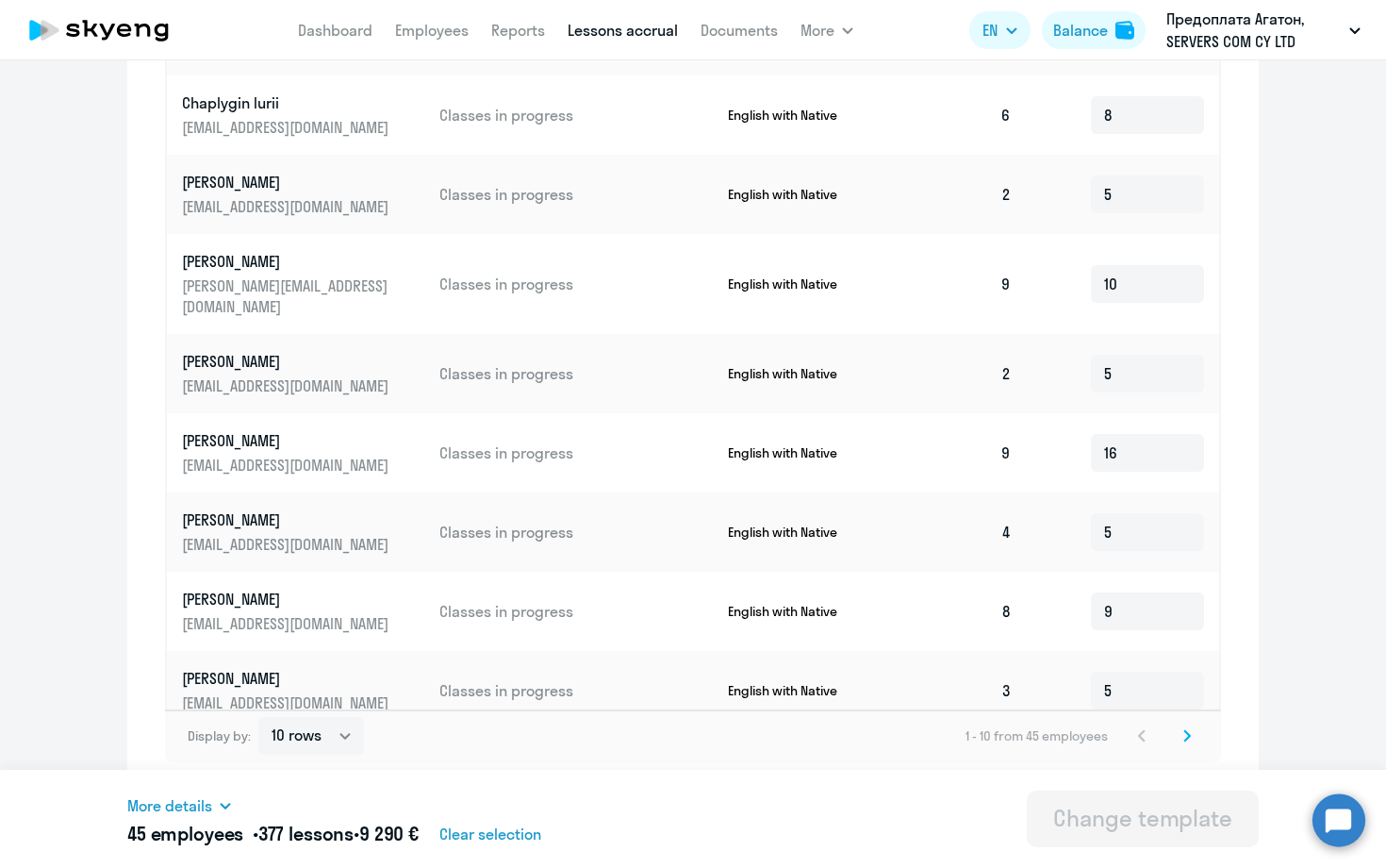
click at [1193, 734] on svg-icon at bounding box center [1187, 736] width 23 height 23
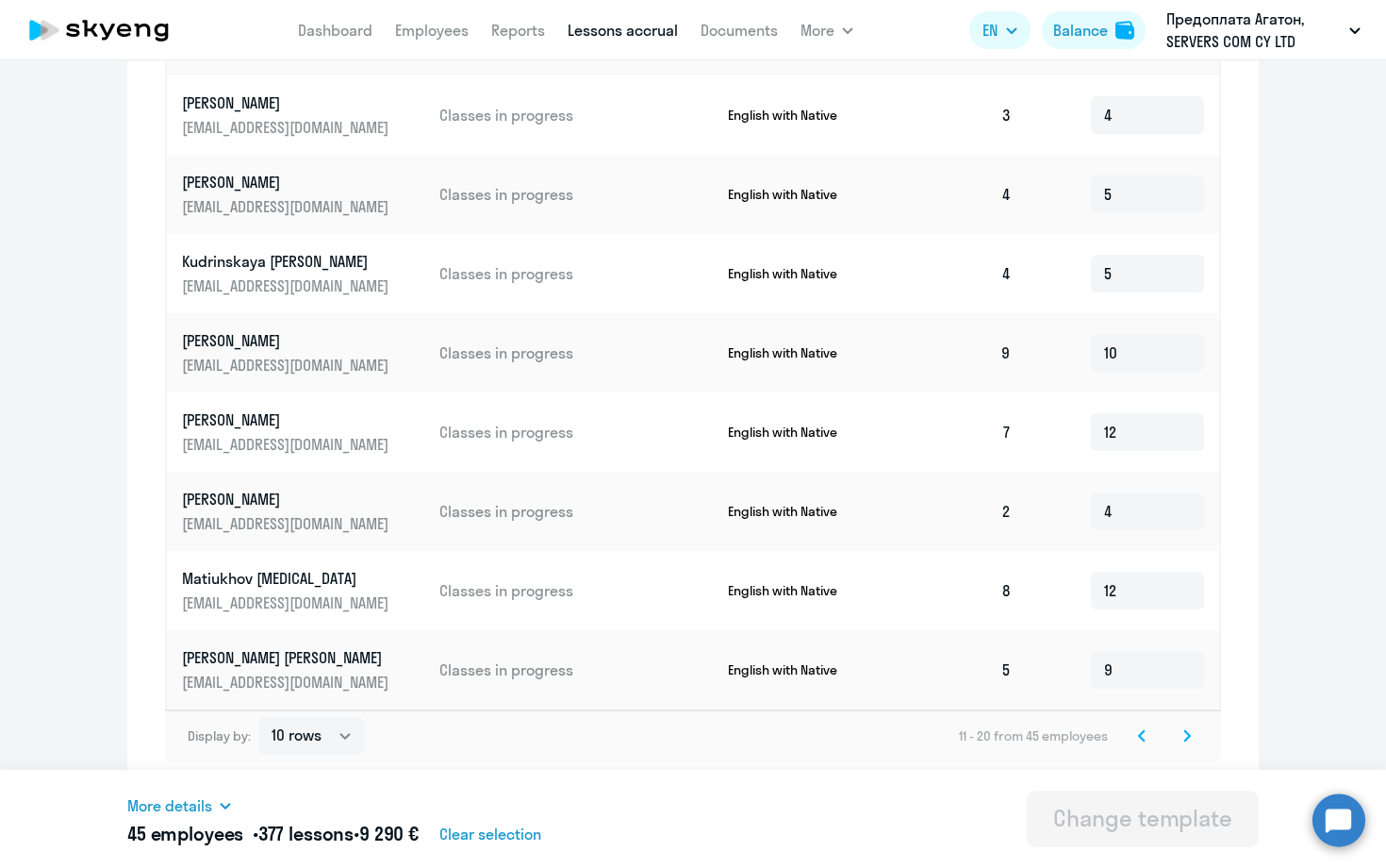
click at [1188, 738] on icon at bounding box center [1187, 735] width 6 height 10
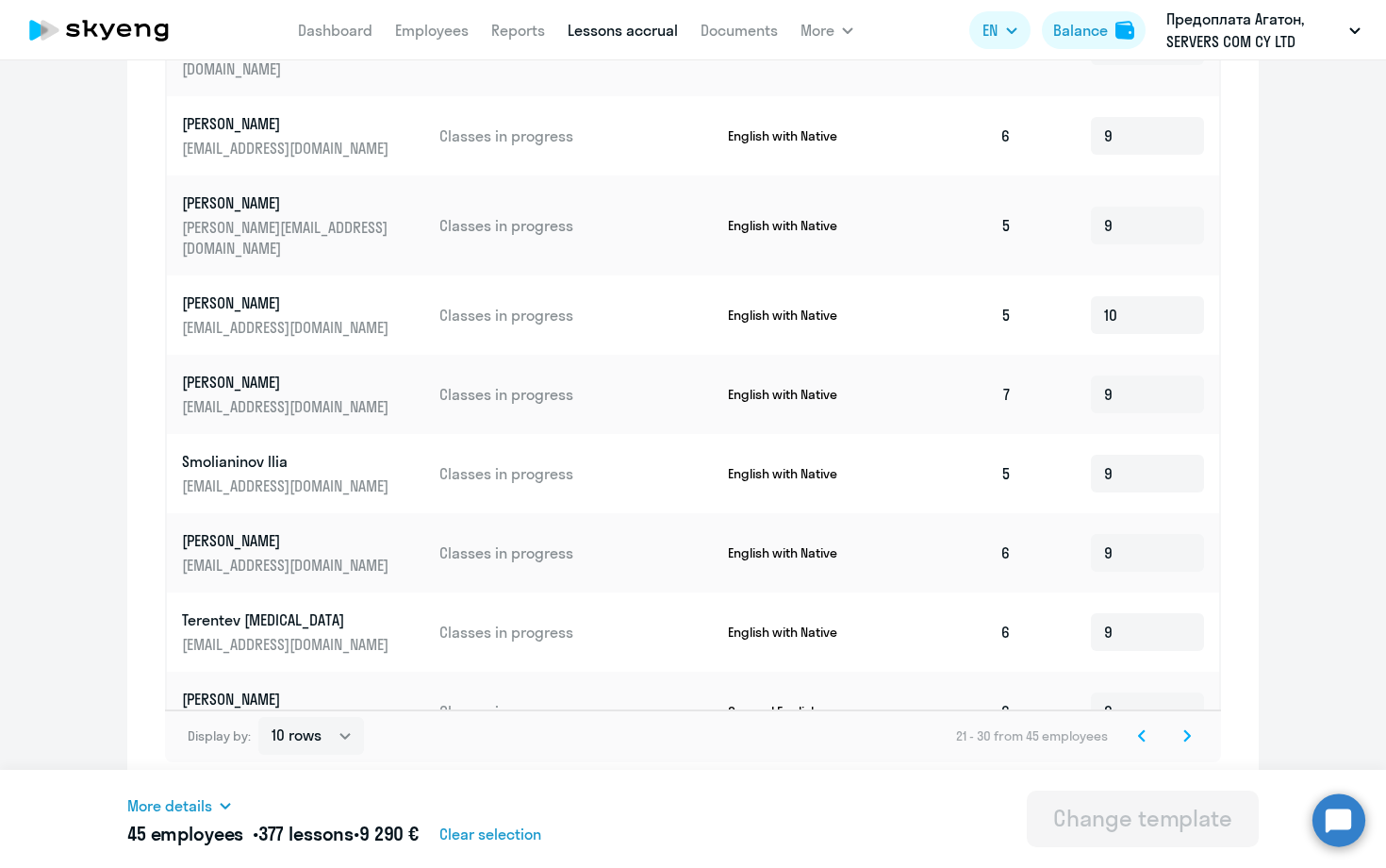
click at [1187, 738] on icon at bounding box center [1187, 735] width 6 height 10
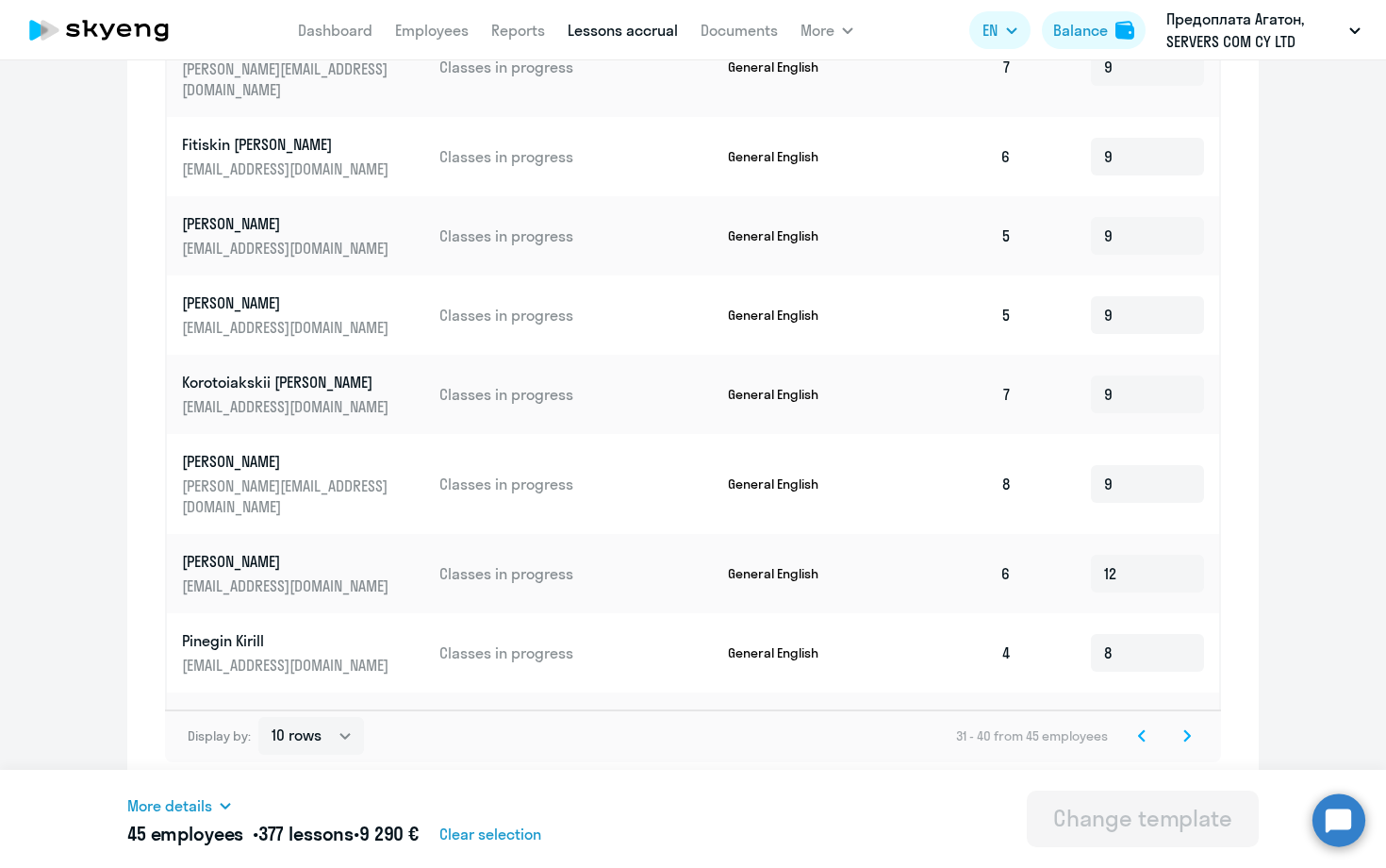
click at [1187, 738] on icon at bounding box center [1187, 735] width 6 height 10
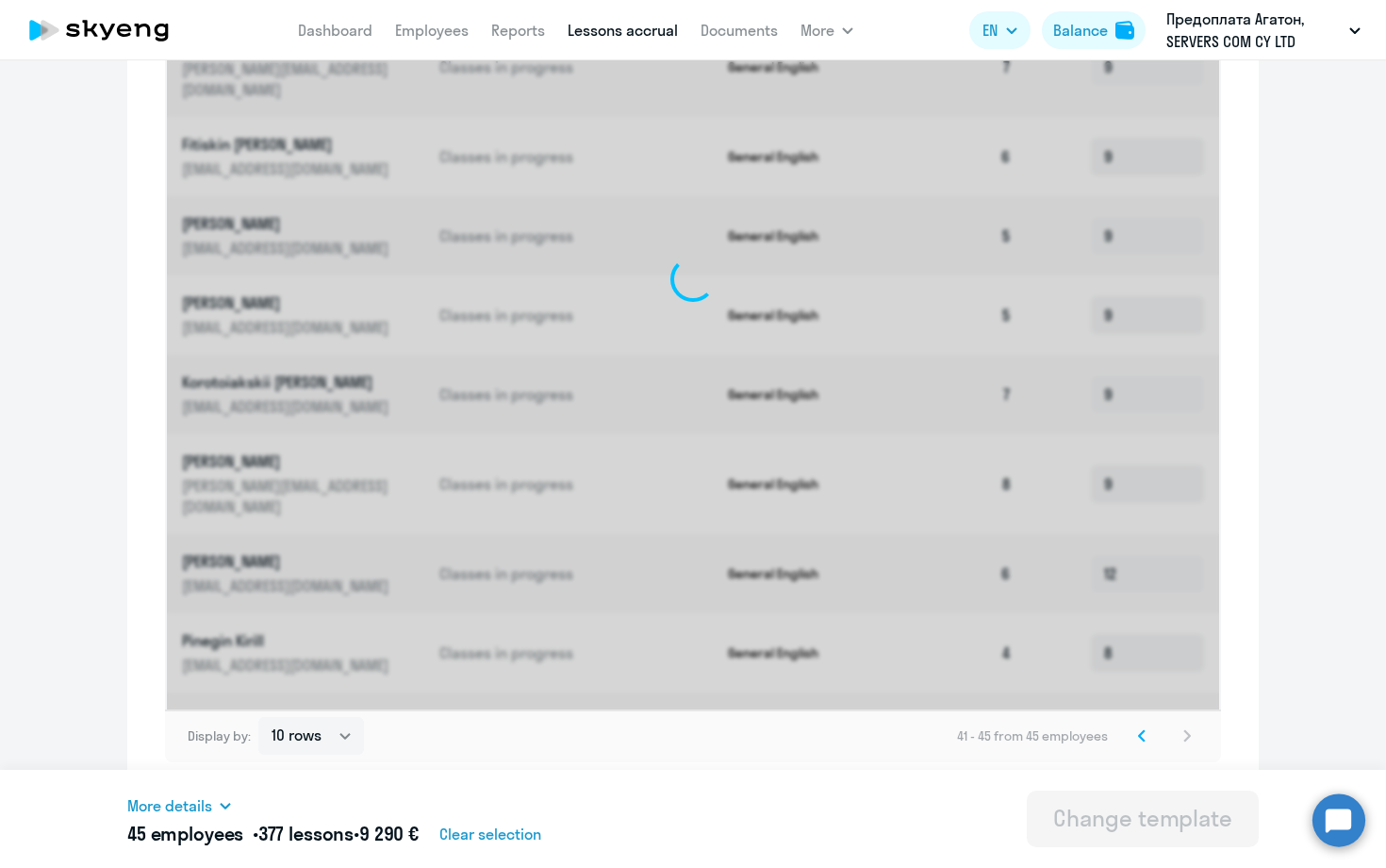
scroll to position [505, 0]
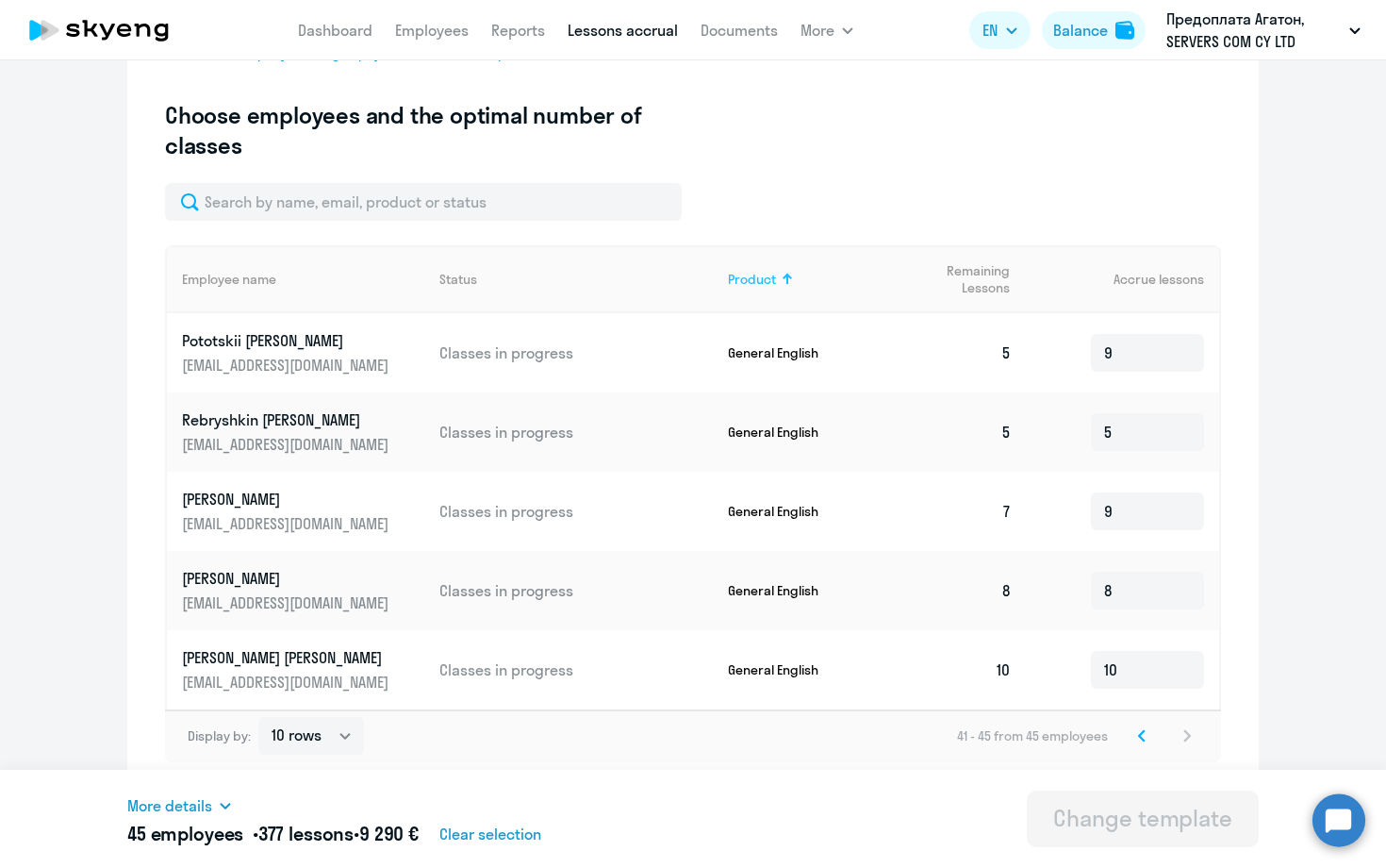
click at [772, 271] on div "Product" at bounding box center [752, 279] width 48 height 17
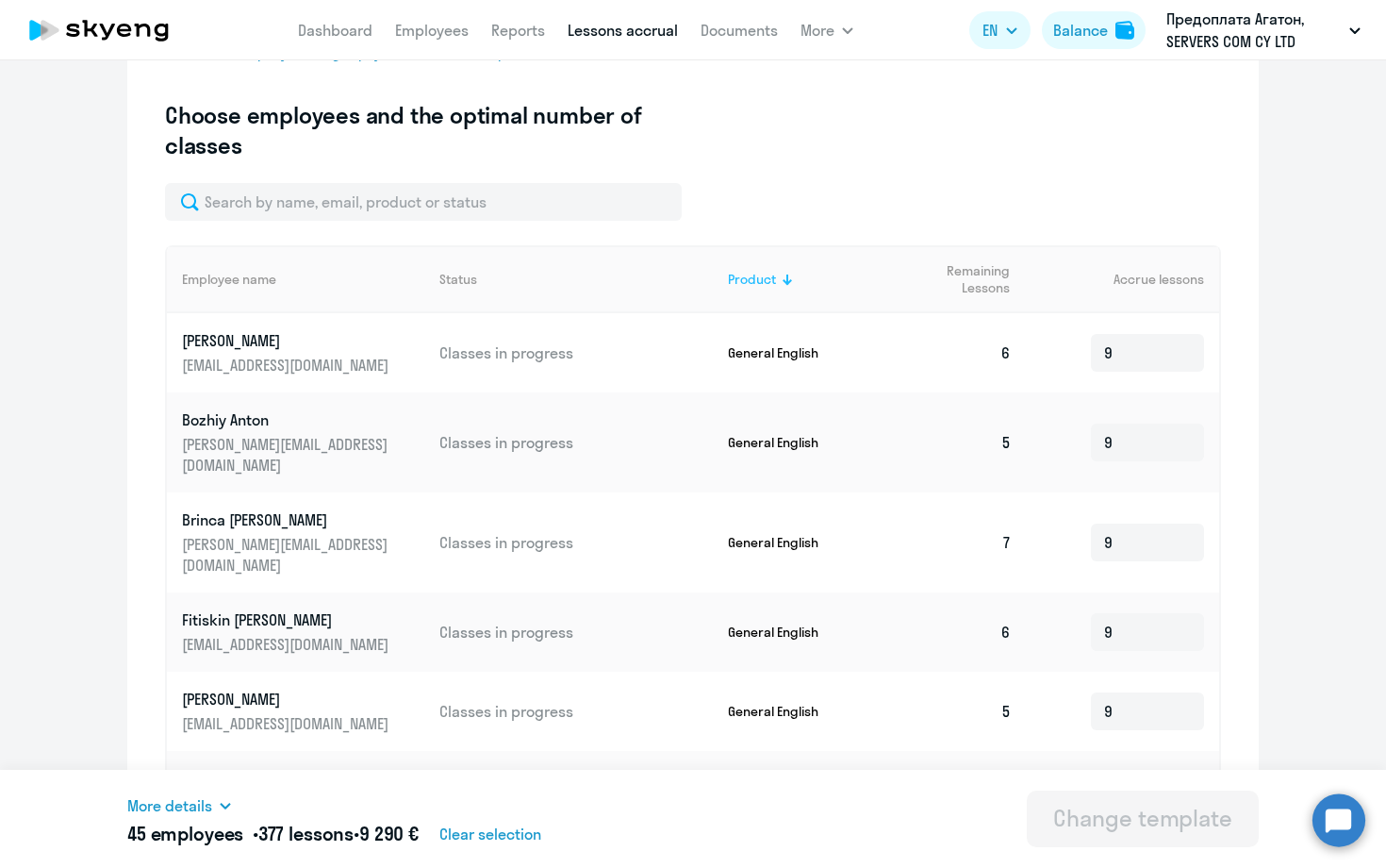
click at [772, 271] on div "Product" at bounding box center [752, 279] width 48 height 17
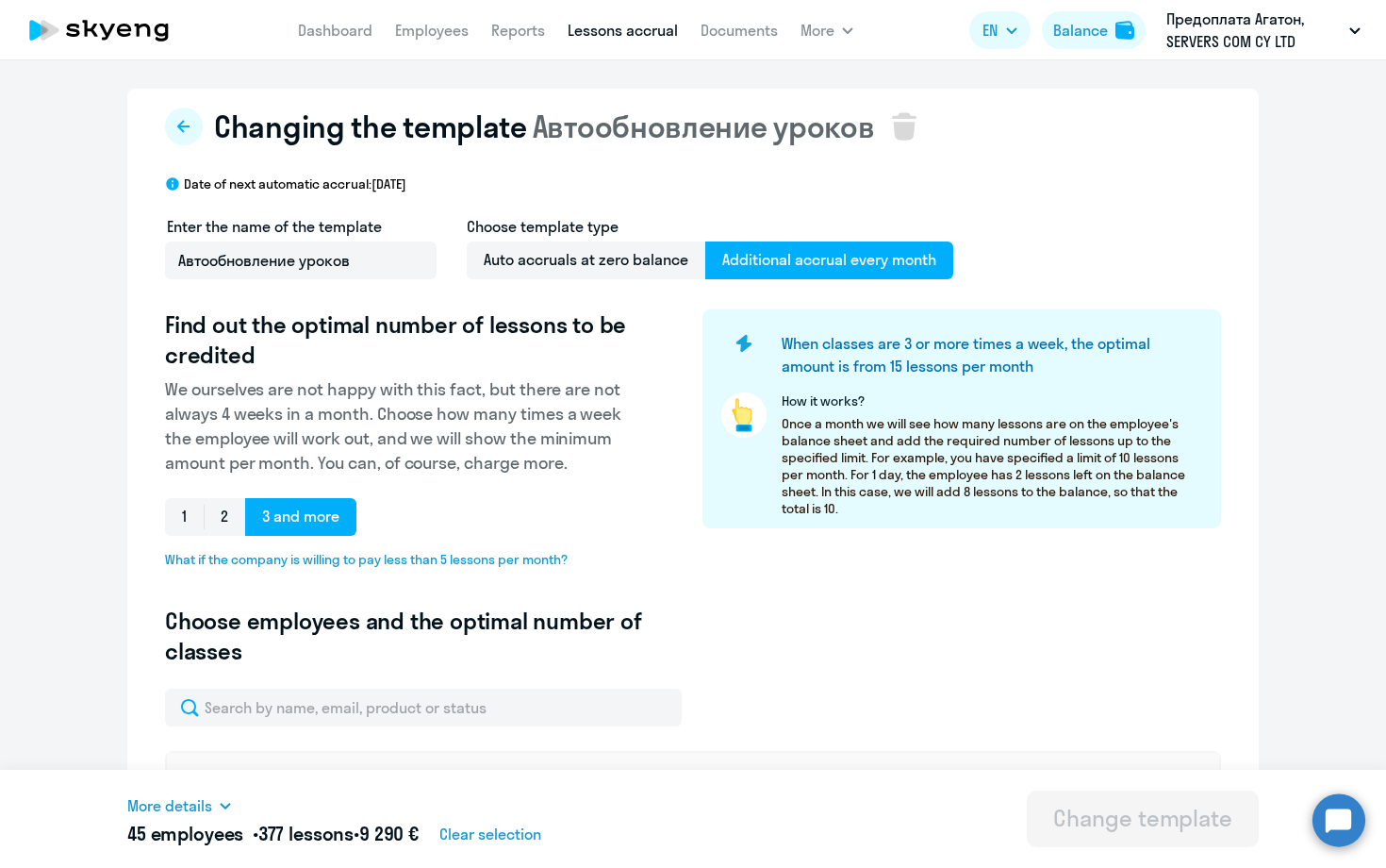
scroll to position [0, 0]
click at [357, 26] on link "Dashboard" at bounding box center [334, 30] width 74 height 19
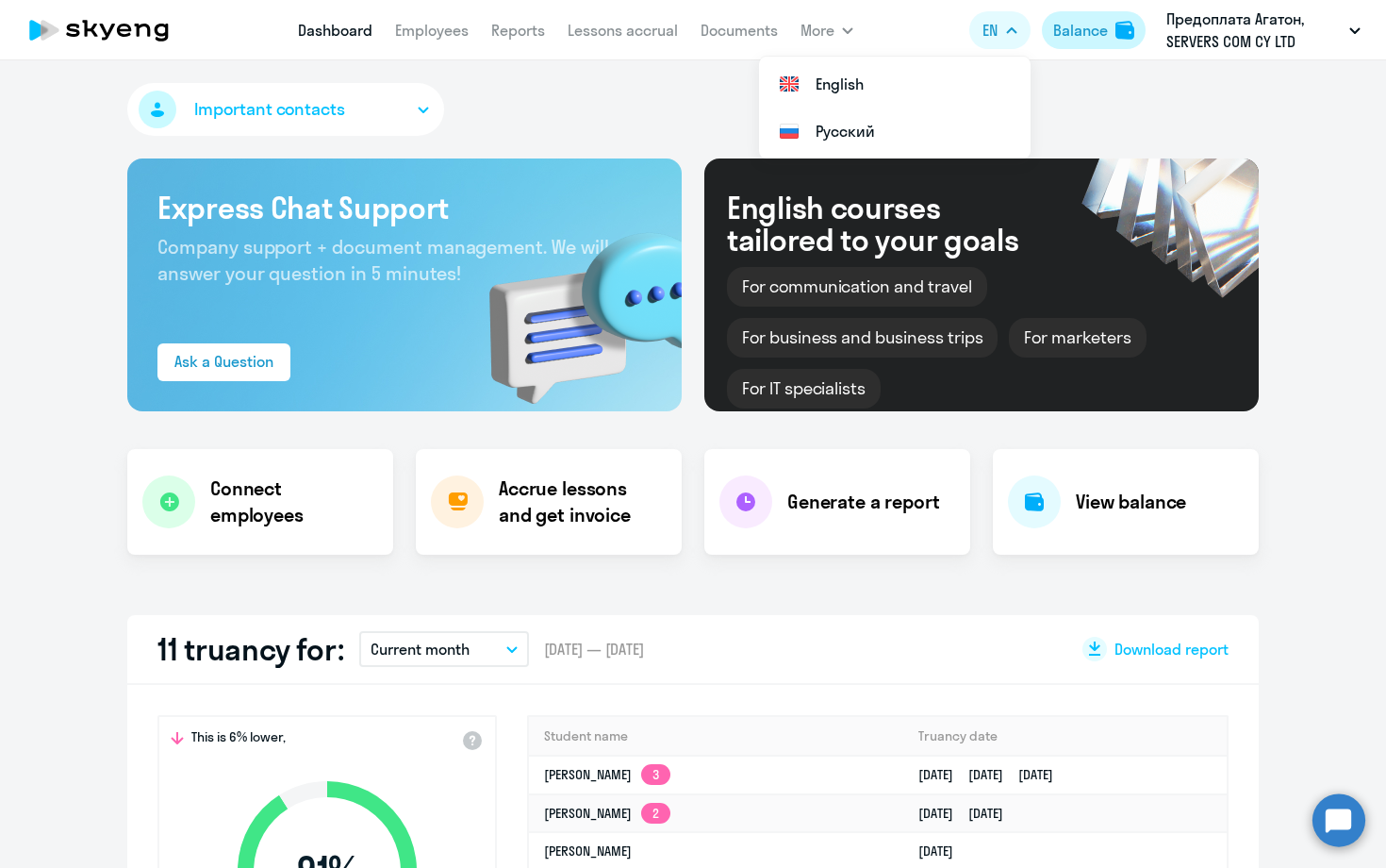
click at [1081, 34] on div "Balance" at bounding box center [1081, 30] width 54 height 23
select select "30"
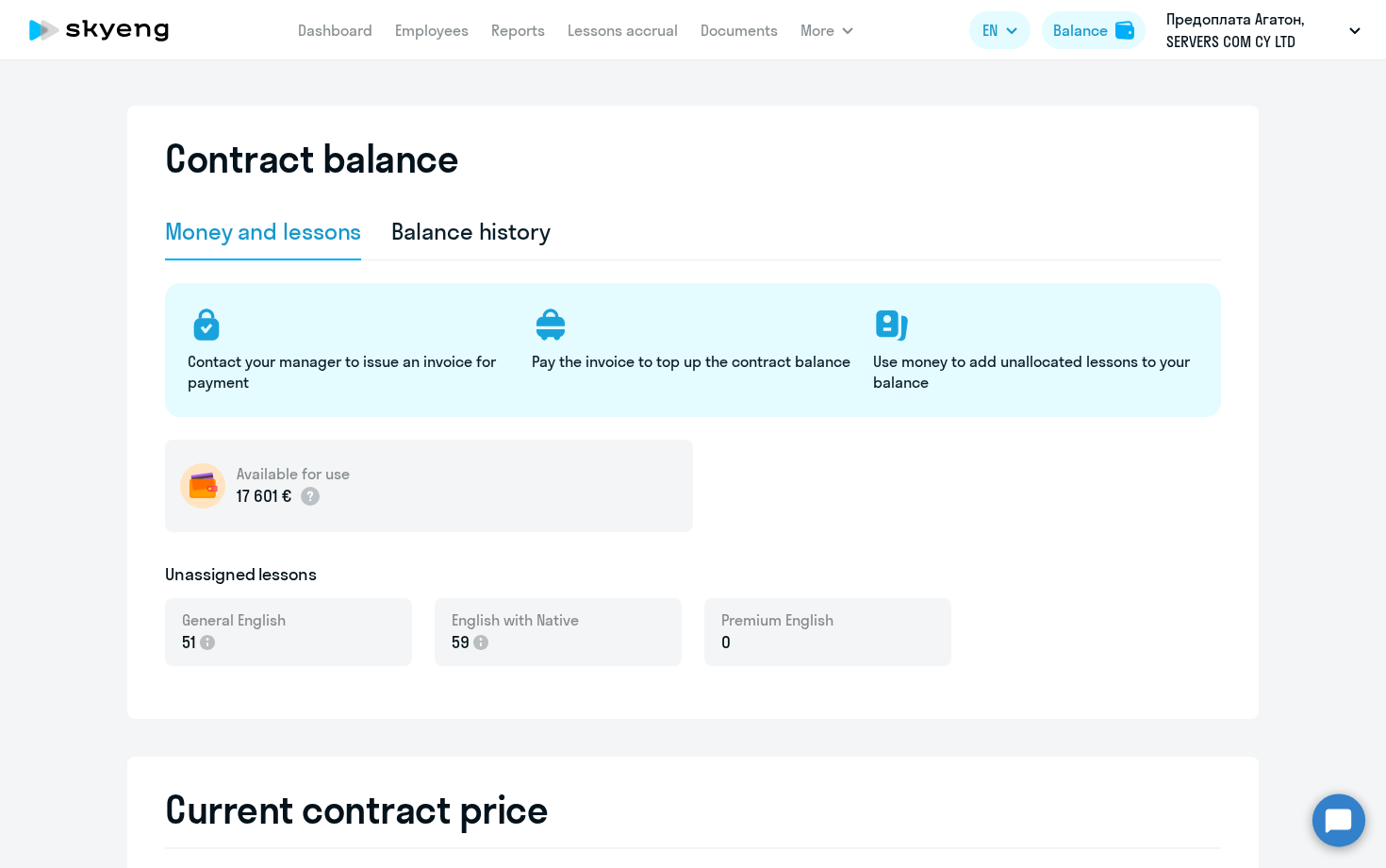
select select "english_adult_not_native_speaker"
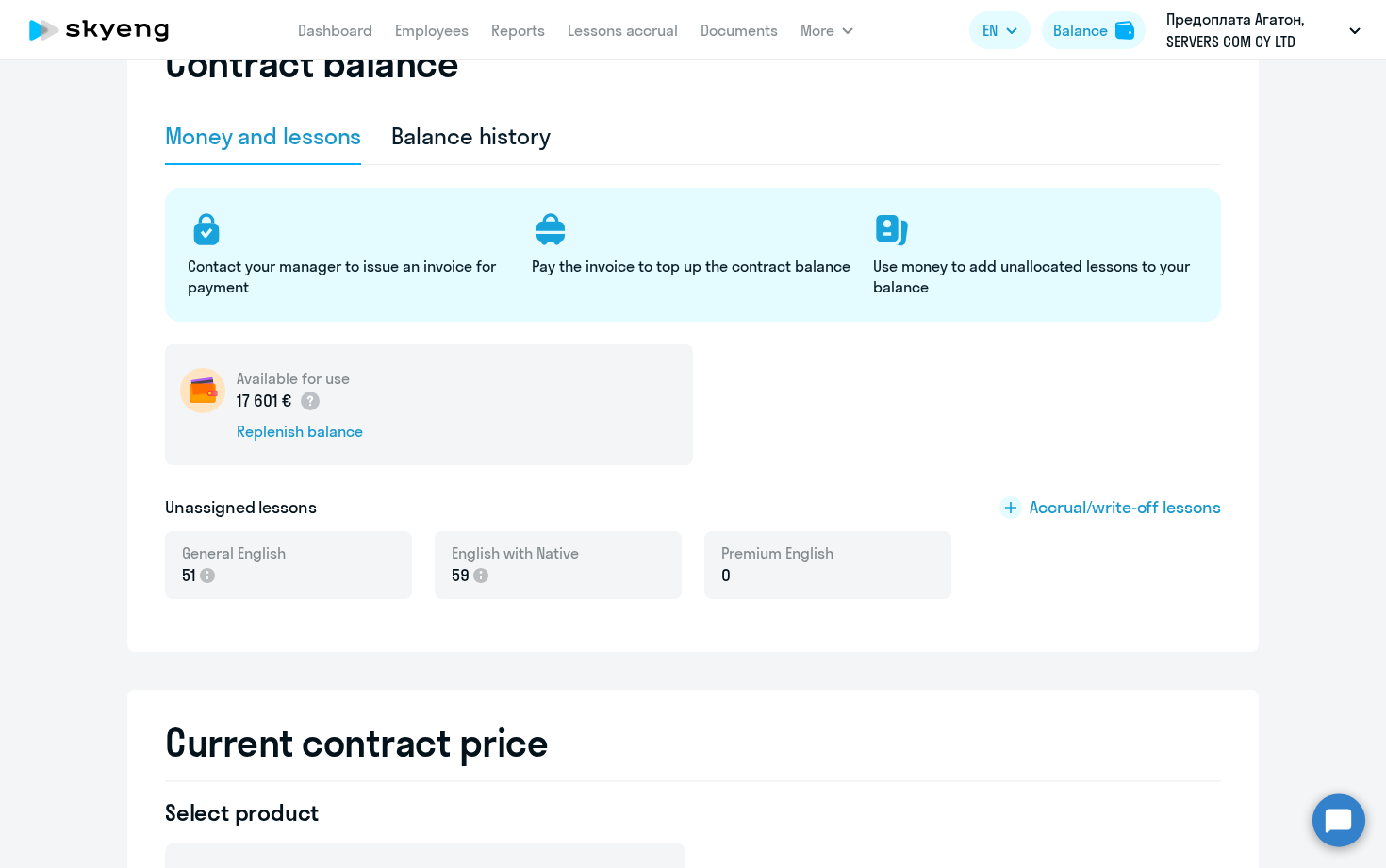
scroll to position [105, 0]
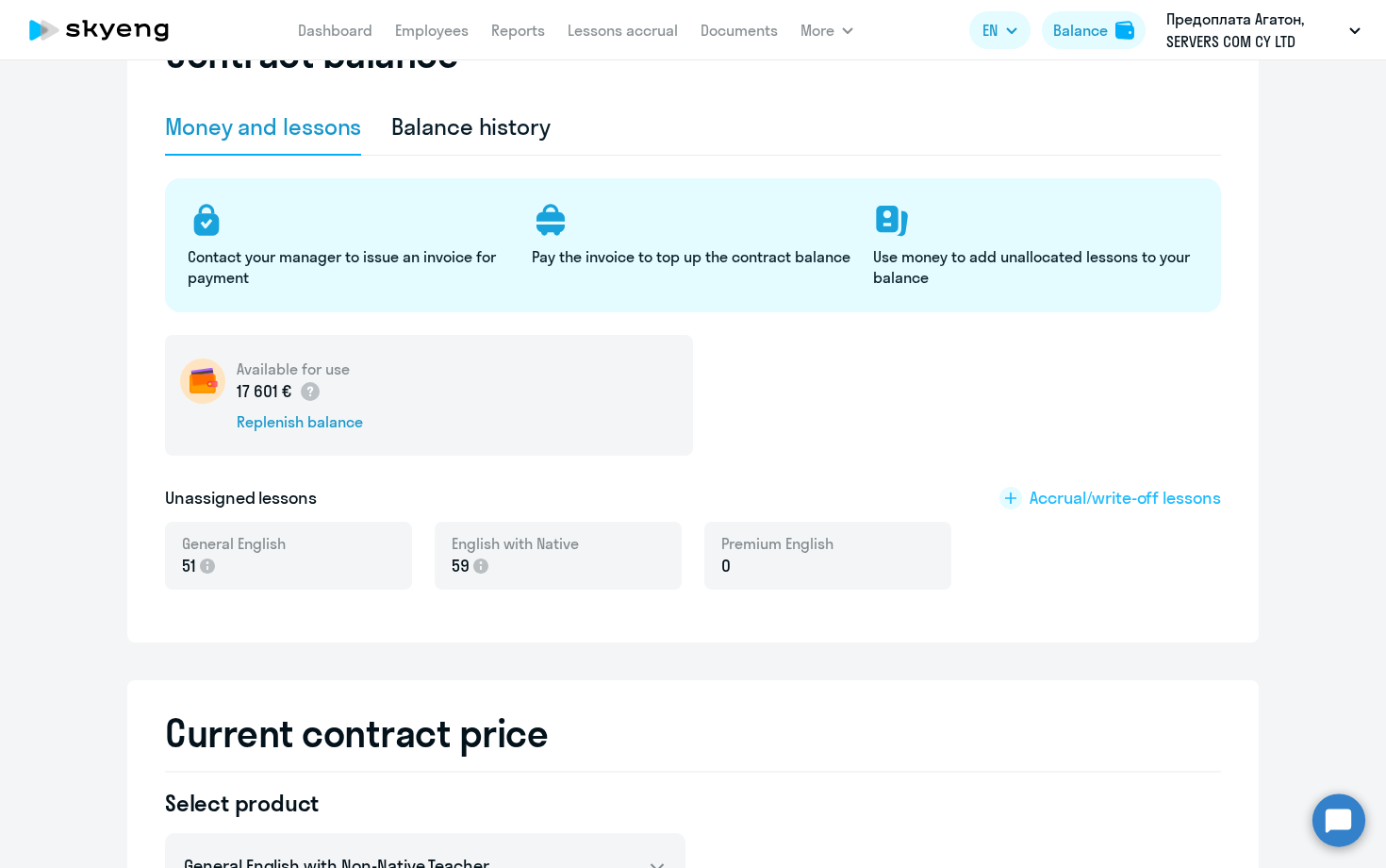
click at [1013, 497] on rect at bounding box center [1010, 497] width 23 height 23
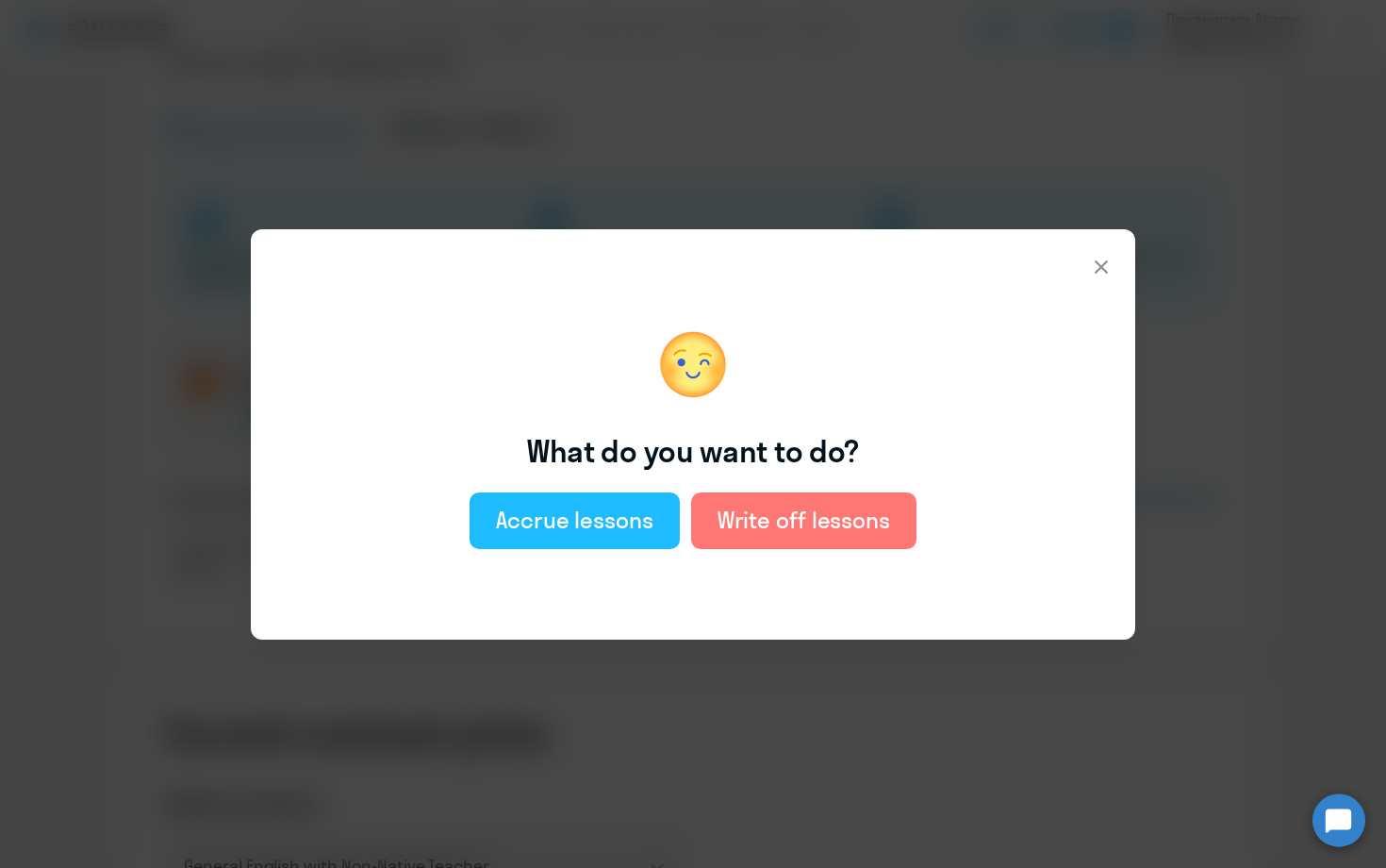
click at [625, 527] on div "Accrue lessons" at bounding box center [574, 519] width 157 height 31
select select "english_adult_not_native_speaker"
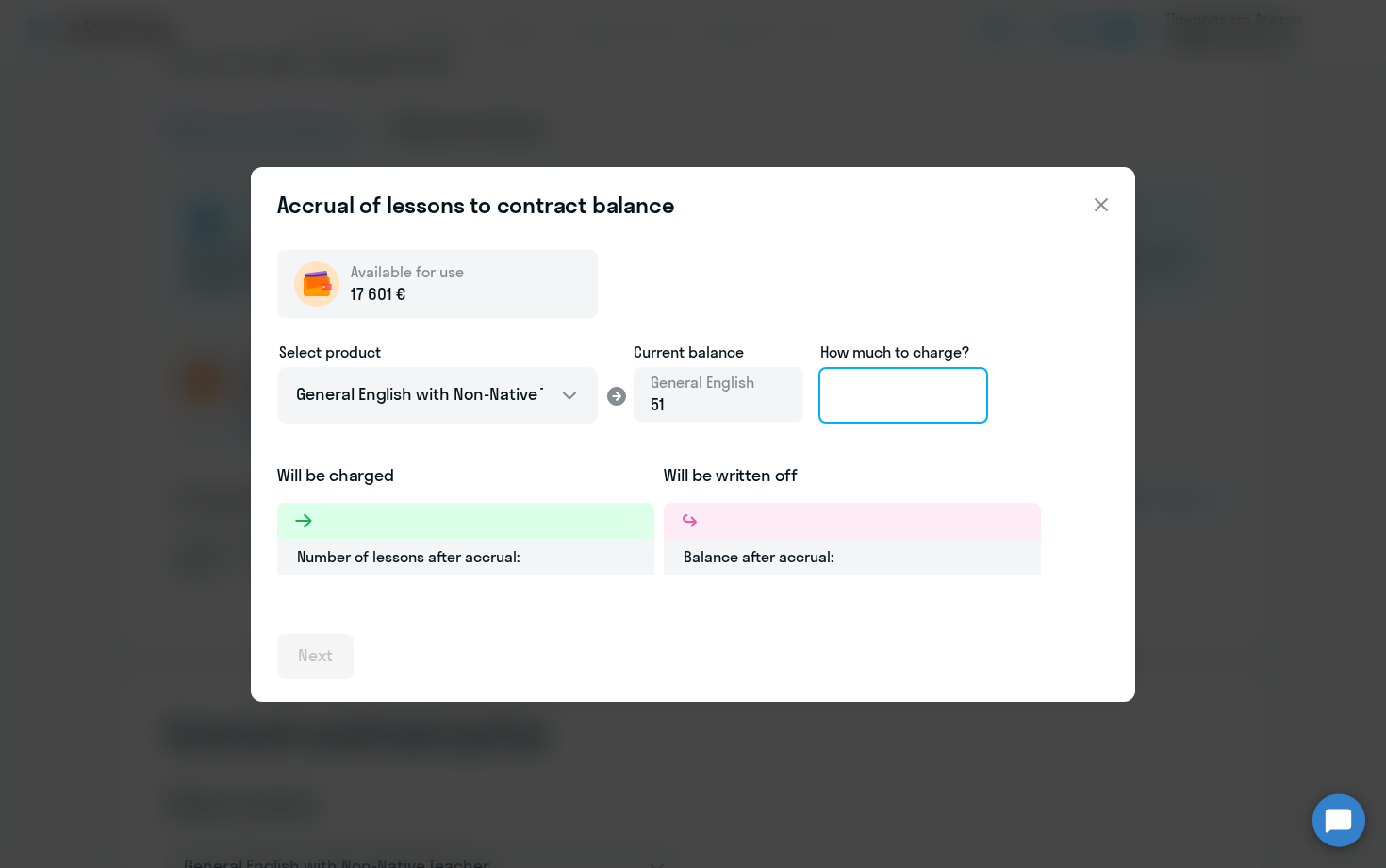
click at [855, 394] on input at bounding box center [904, 394] width 170 height 56
type input "106"
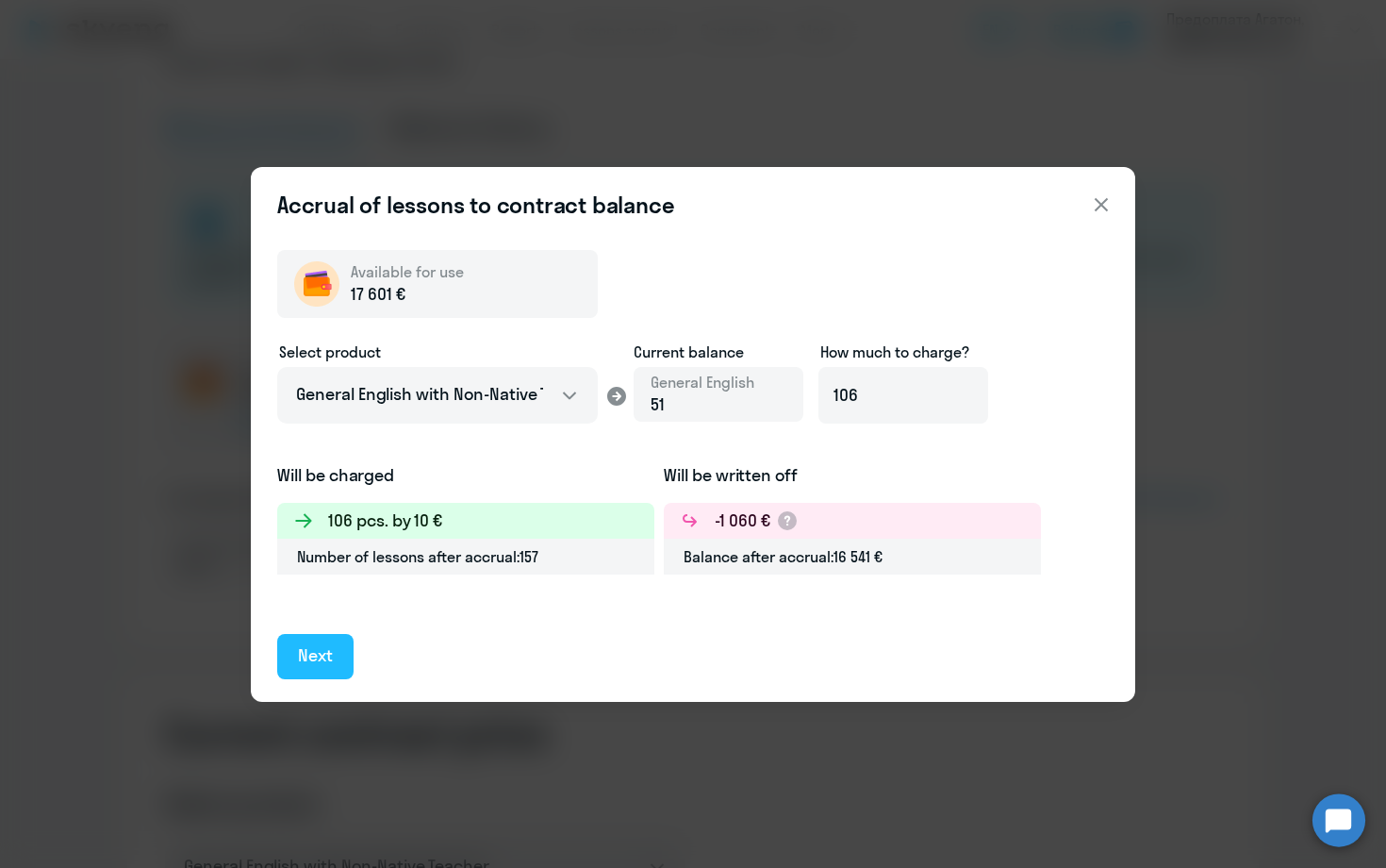
click at [327, 658] on div "Next" at bounding box center [314, 655] width 35 height 25
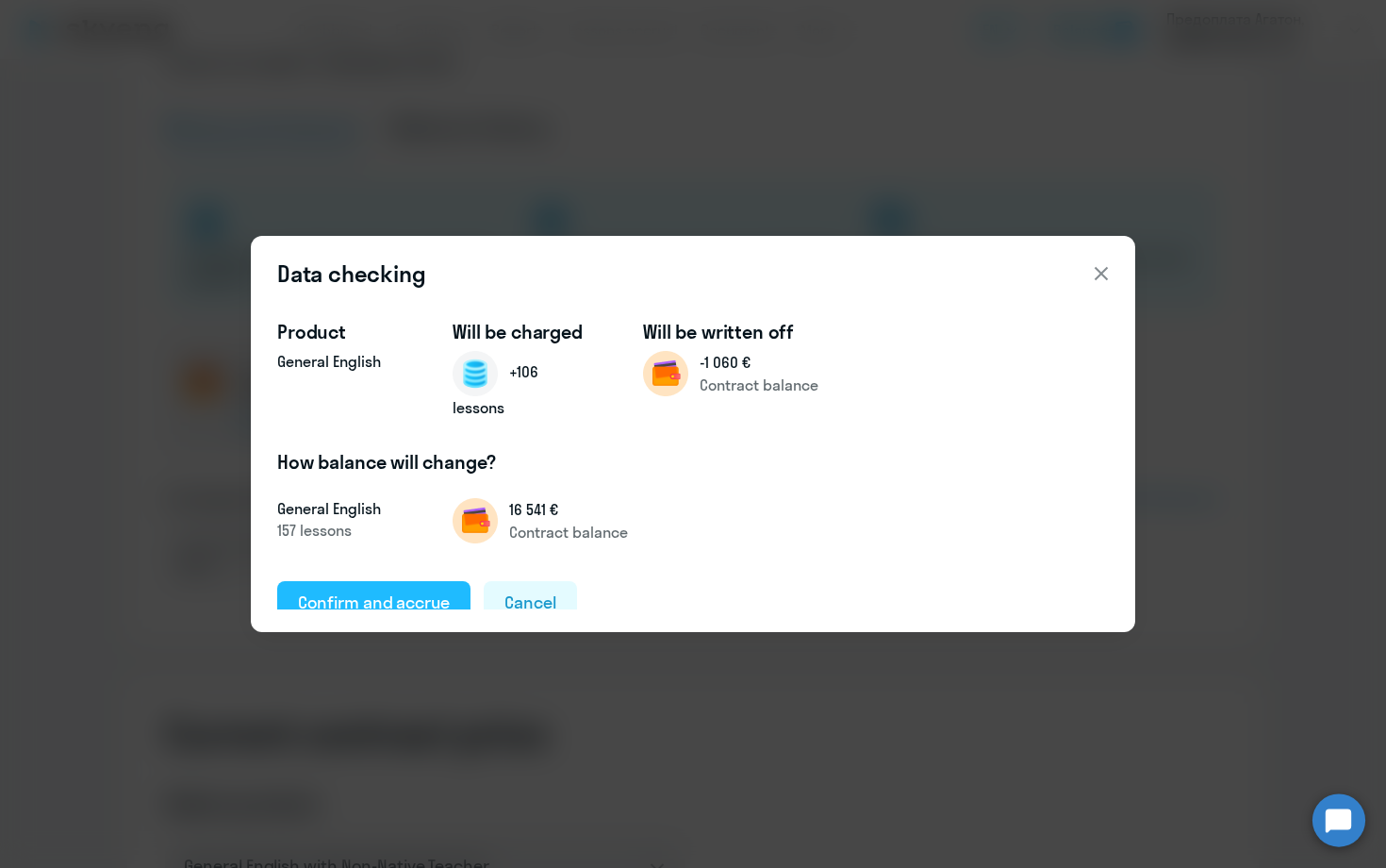
click at [409, 599] on div "Confirm and accrue" at bounding box center [374, 602] width 152 height 25
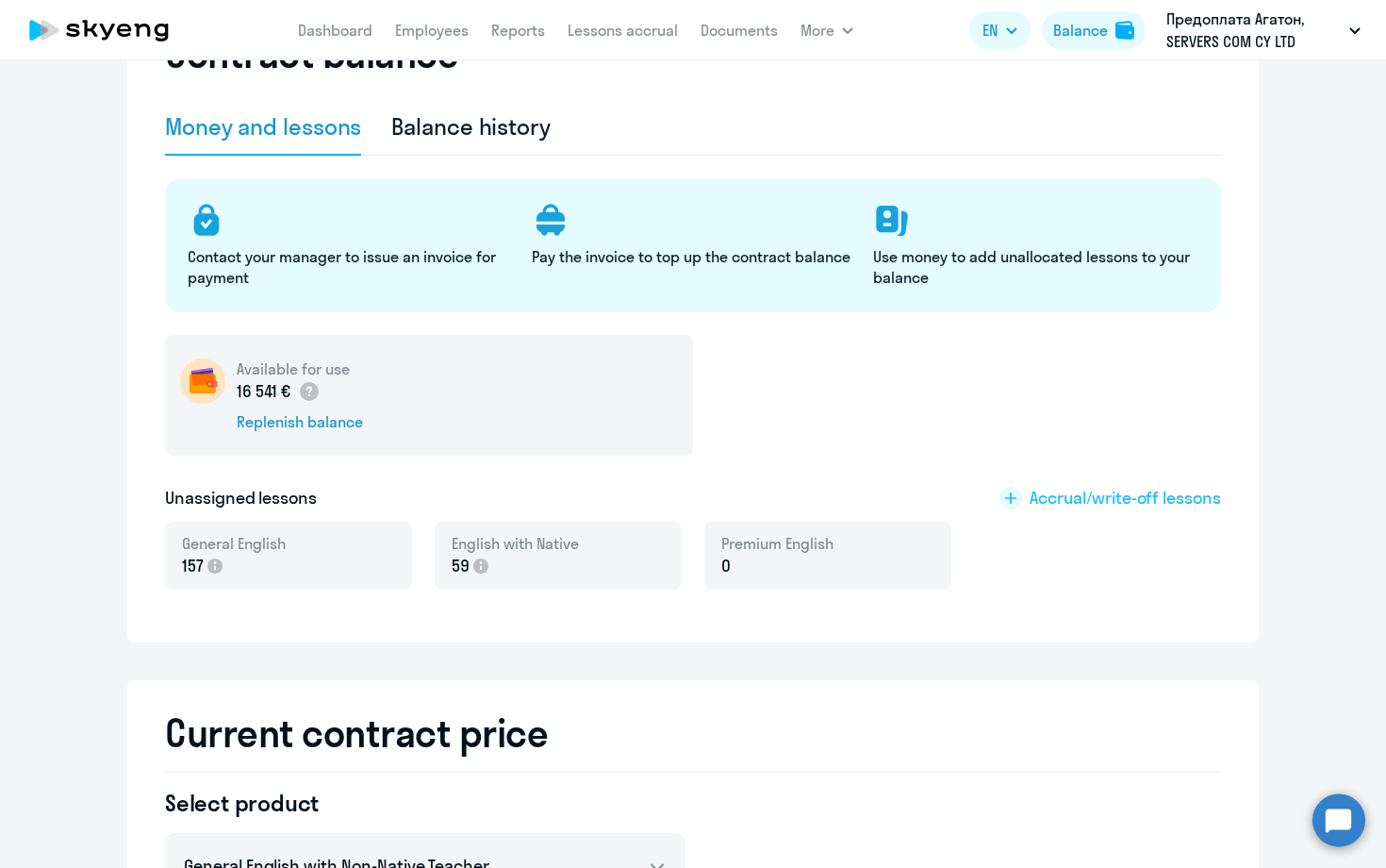
click at [1018, 493] on icon at bounding box center [1010, 497] width 23 height 23
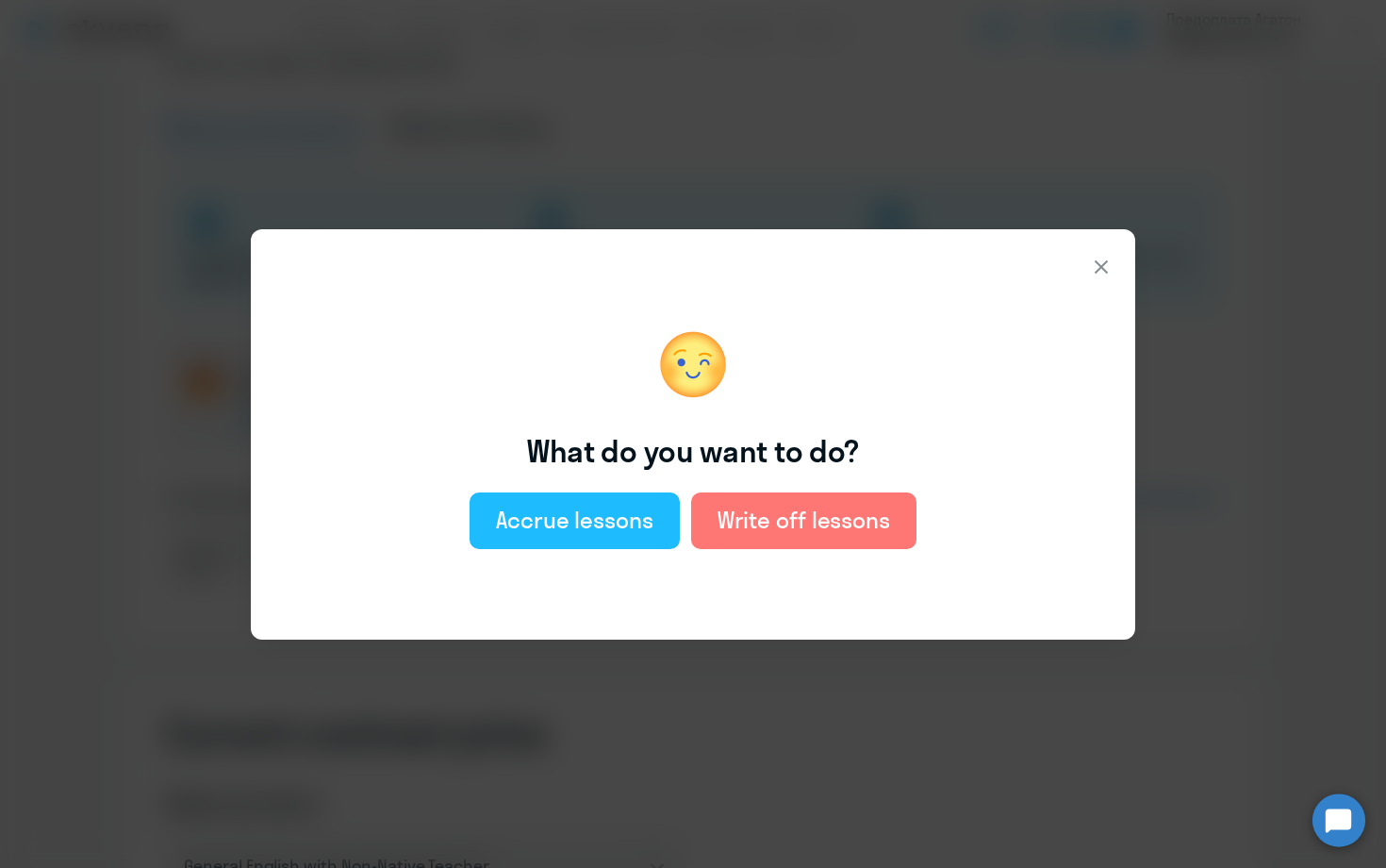
click at [591, 515] on div "Accrue lessons" at bounding box center [574, 519] width 157 height 31
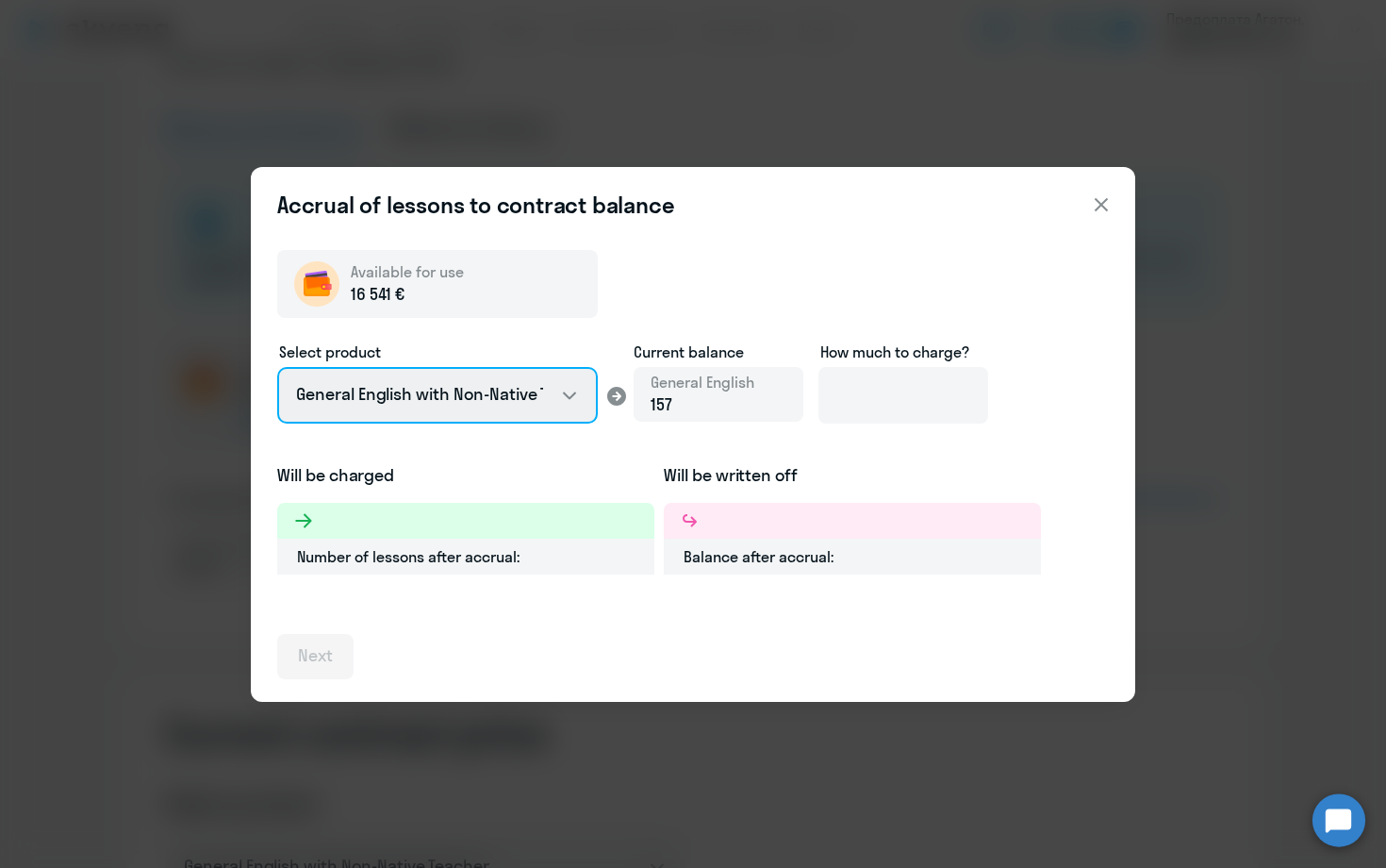
select select "english_adult_native_speaker"
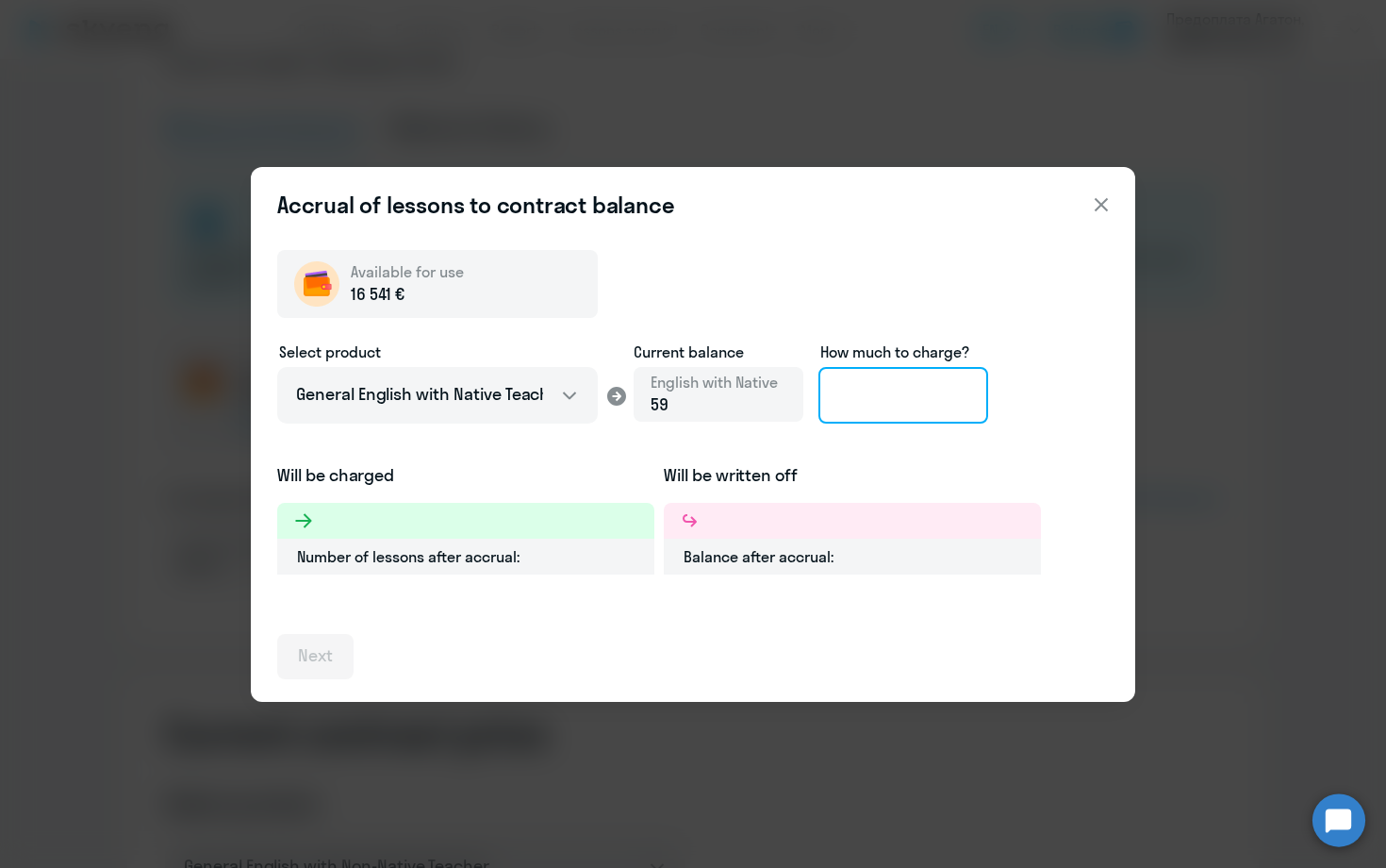
click at [880, 407] on input at bounding box center [904, 394] width 170 height 56
type input "201"
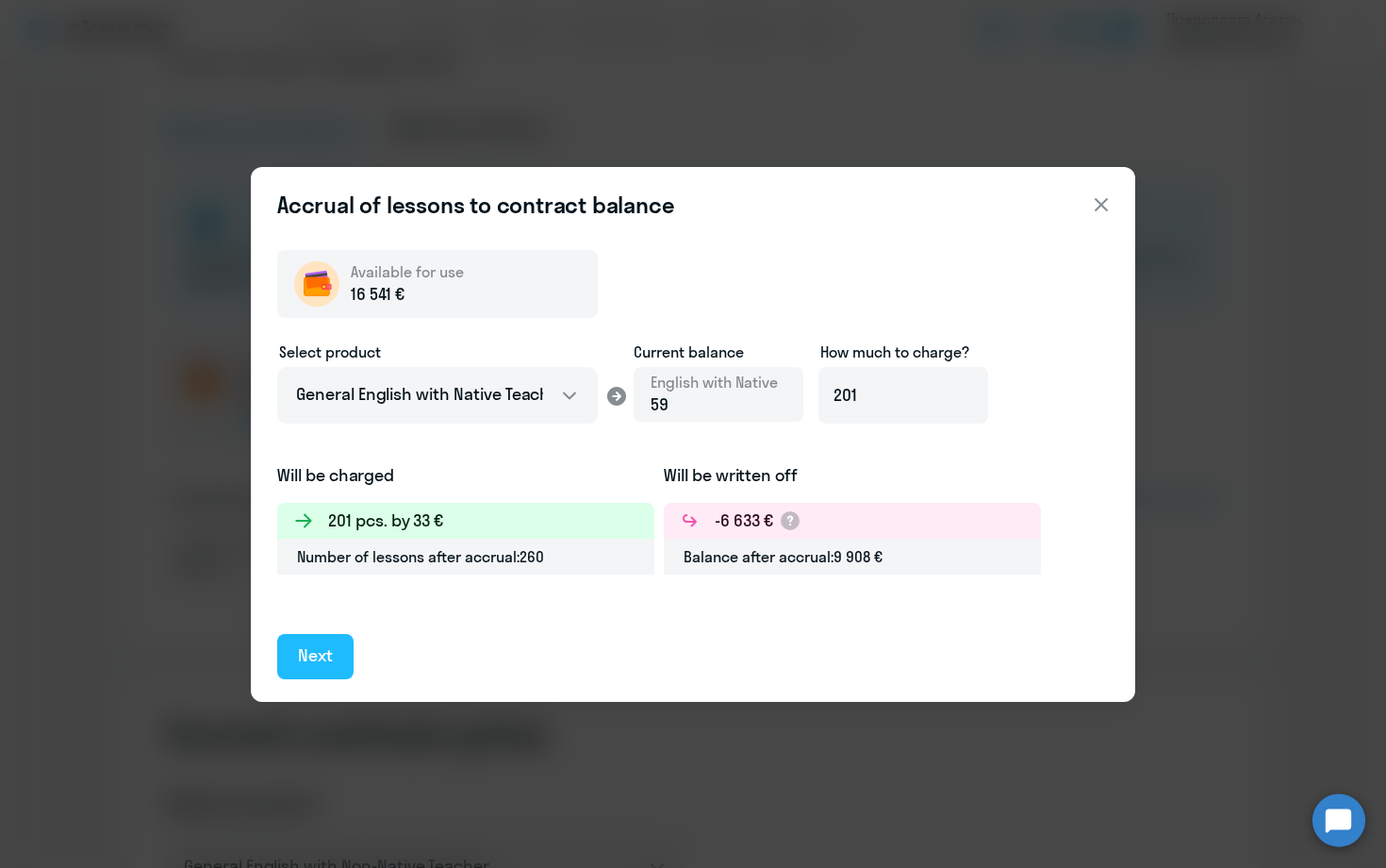
click at [302, 660] on div "Next" at bounding box center [314, 655] width 35 height 25
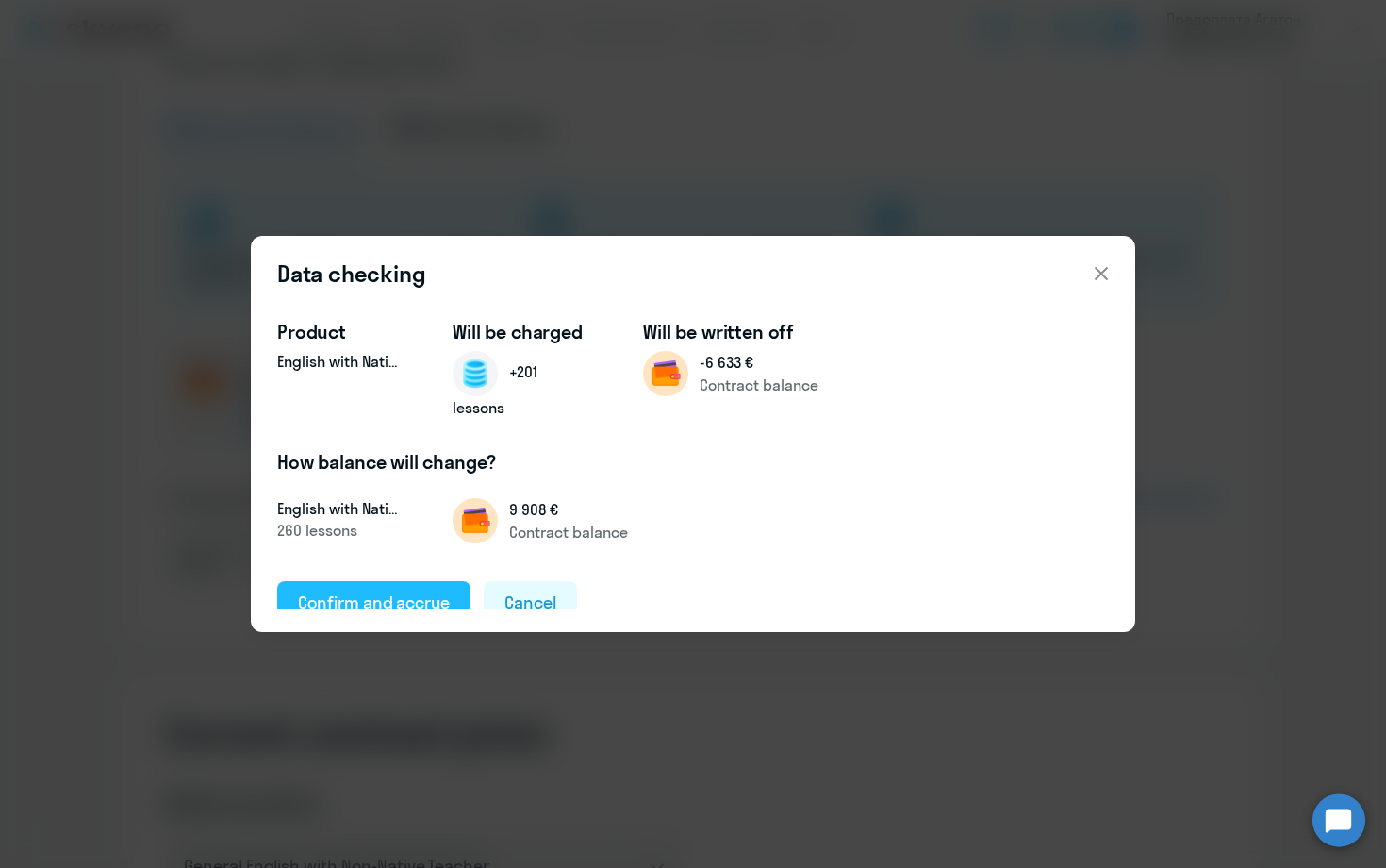
click at [340, 594] on div "Confirm and accrue" at bounding box center [374, 602] width 152 height 25
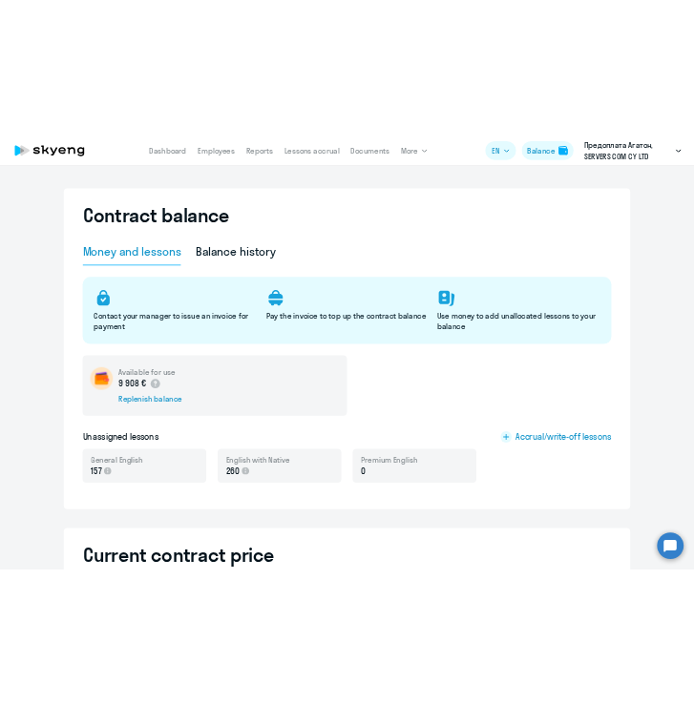
scroll to position [0, 0]
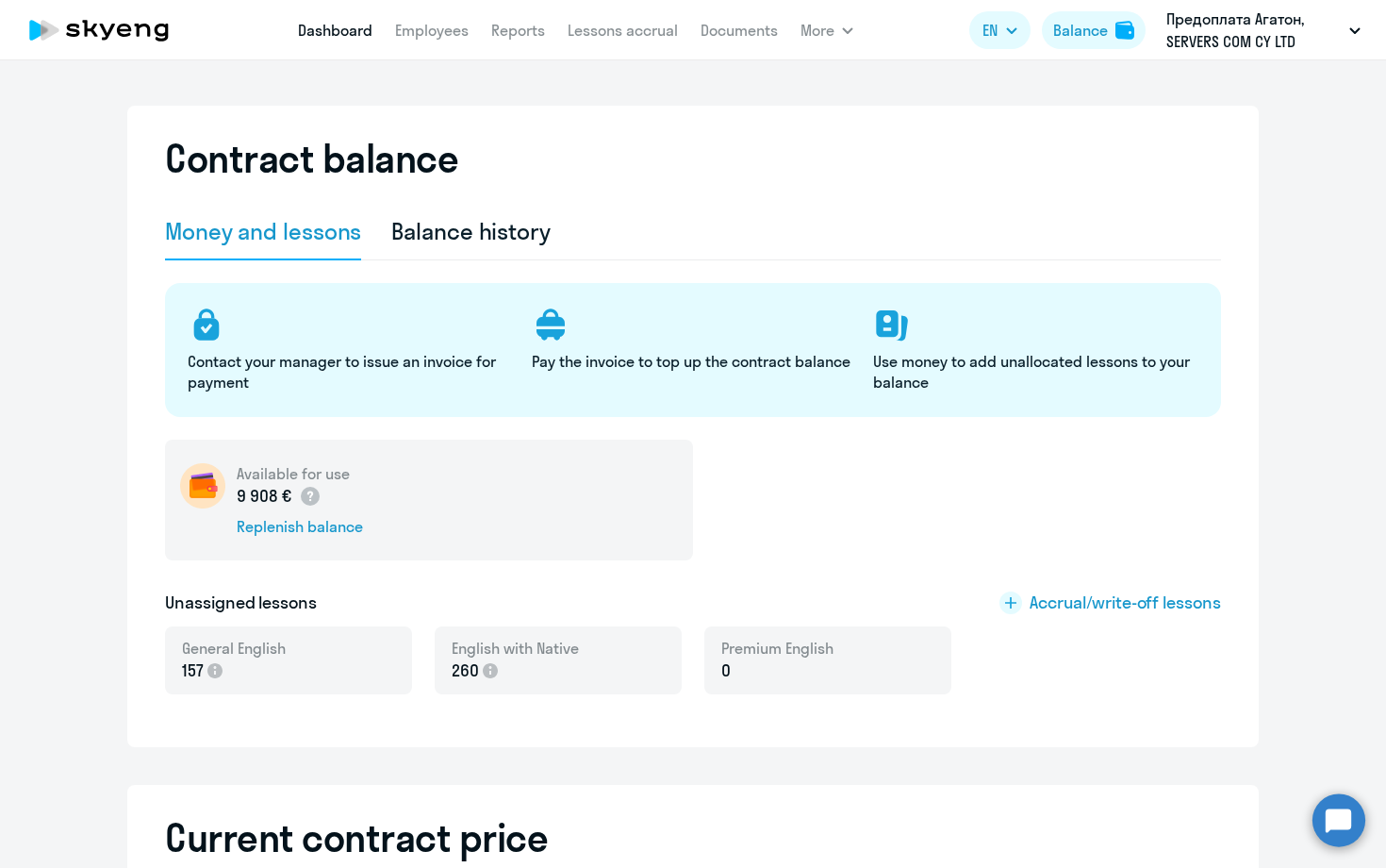
click at [331, 27] on link "Dashboard" at bounding box center [334, 30] width 74 height 19
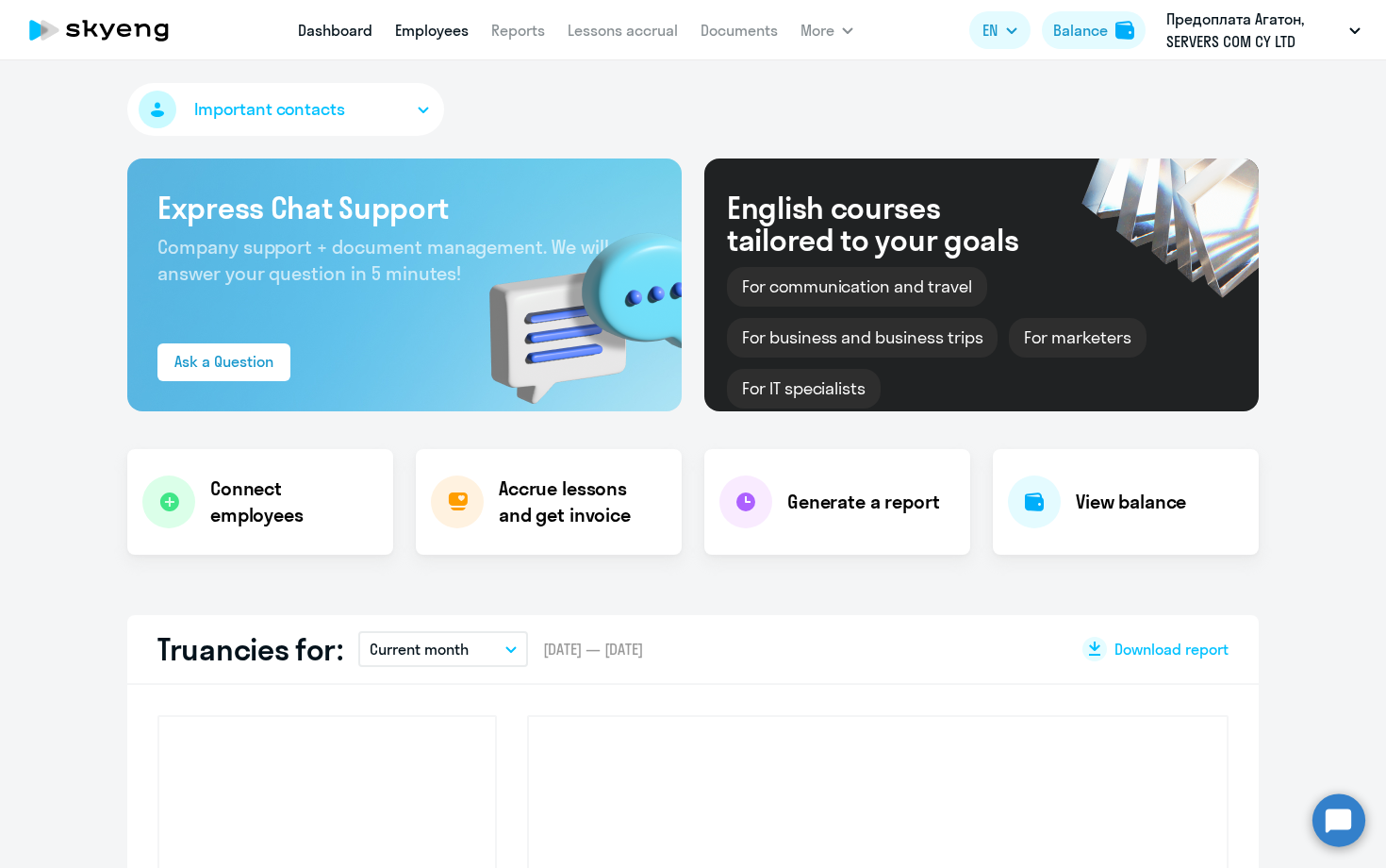
click at [448, 30] on link "Employees" at bounding box center [432, 30] width 73 height 19
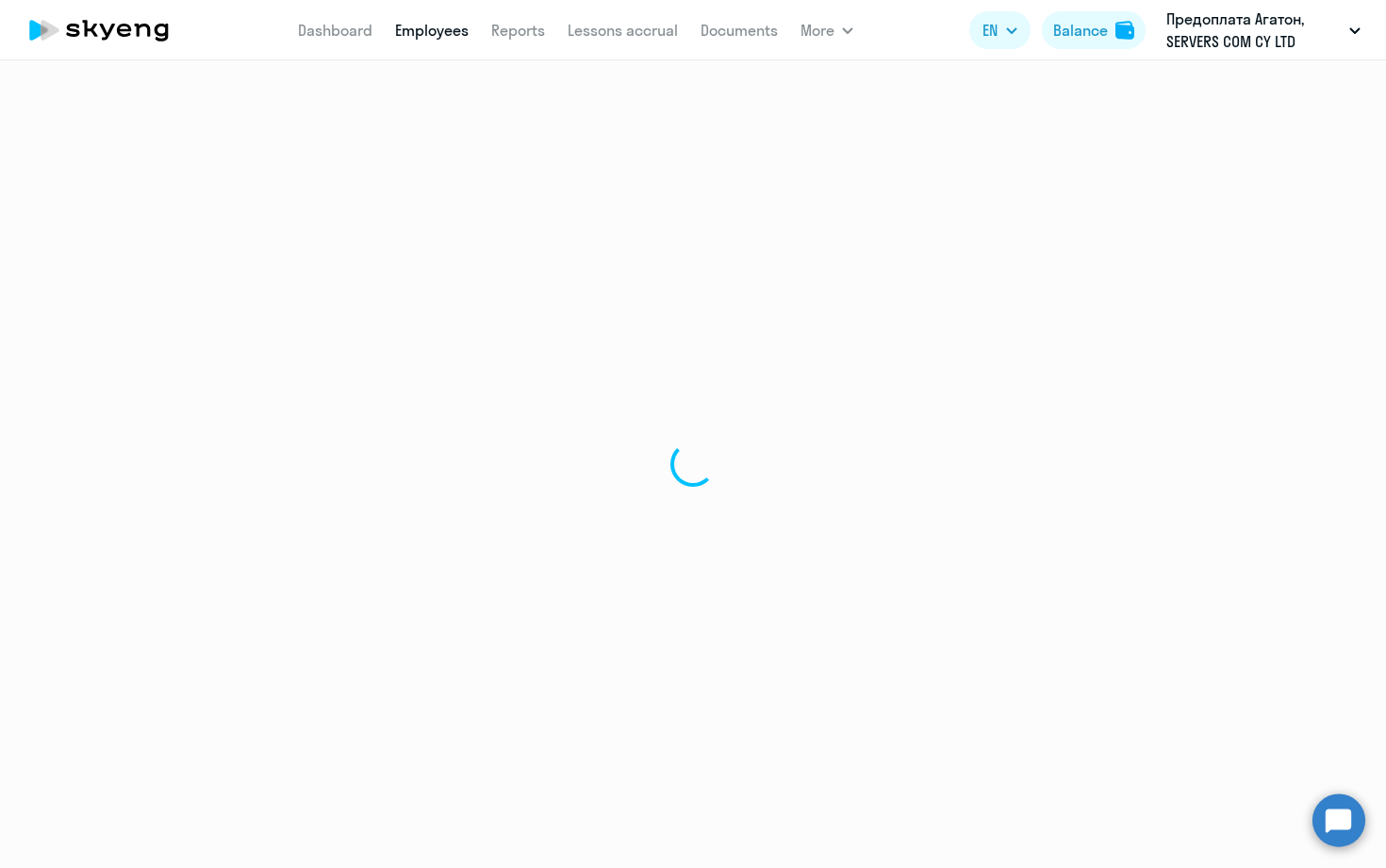
select select "30"
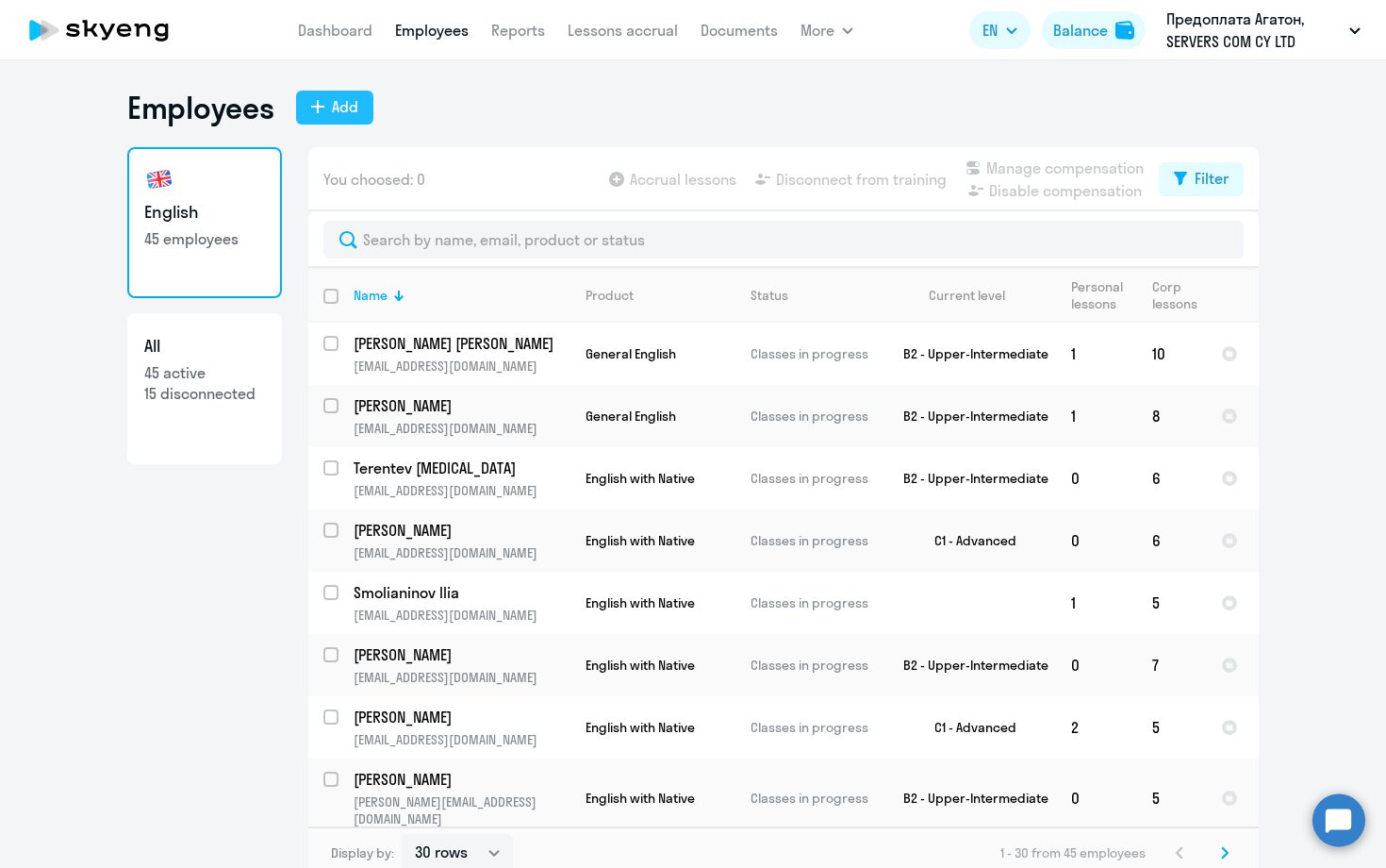
click at [332, 103] on div "Add" at bounding box center [345, 106] width 27 height 23
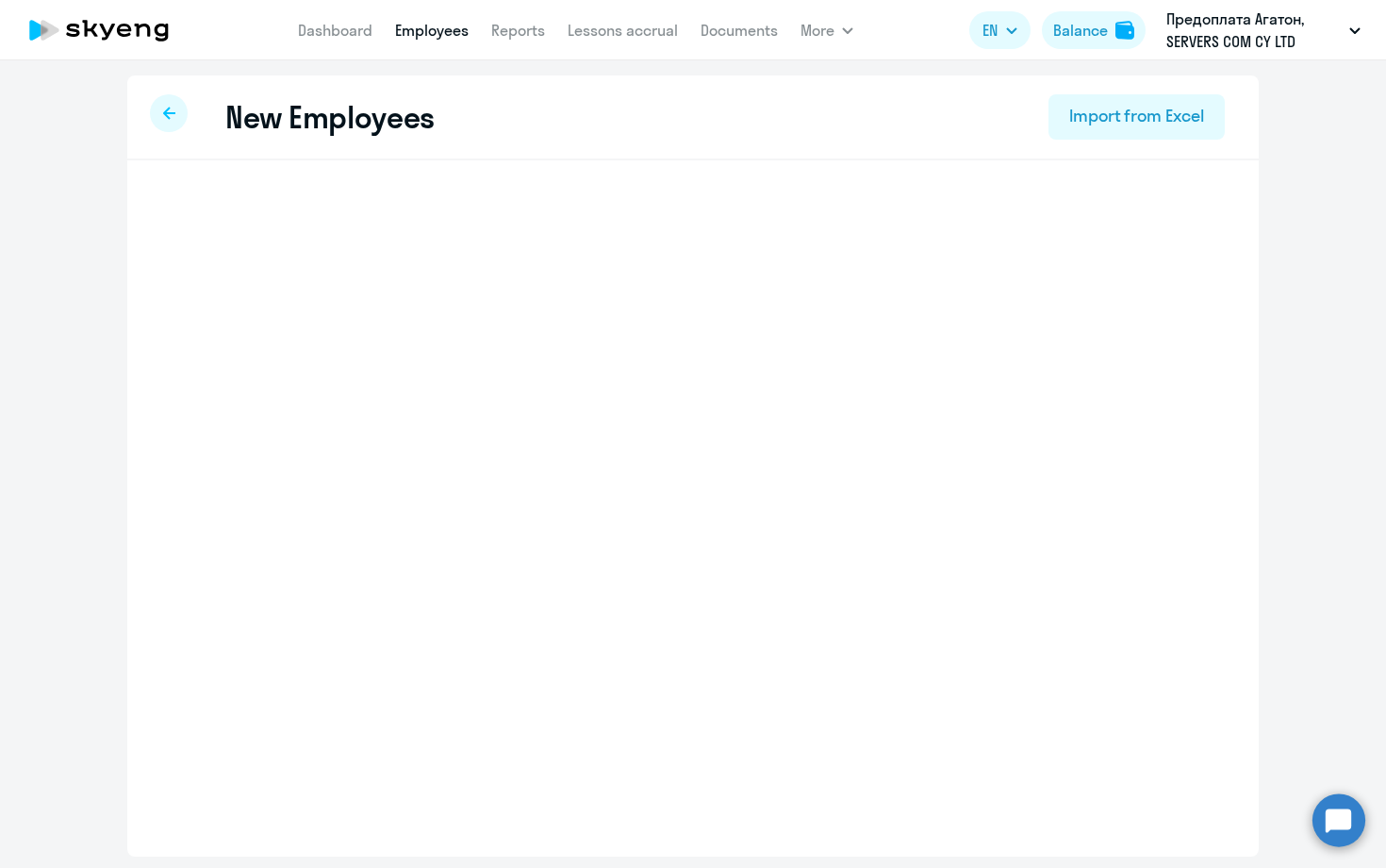
select select "english_adult_not_native_speaker"
select select "3"
